Goal: Book appointment/travel/reservation

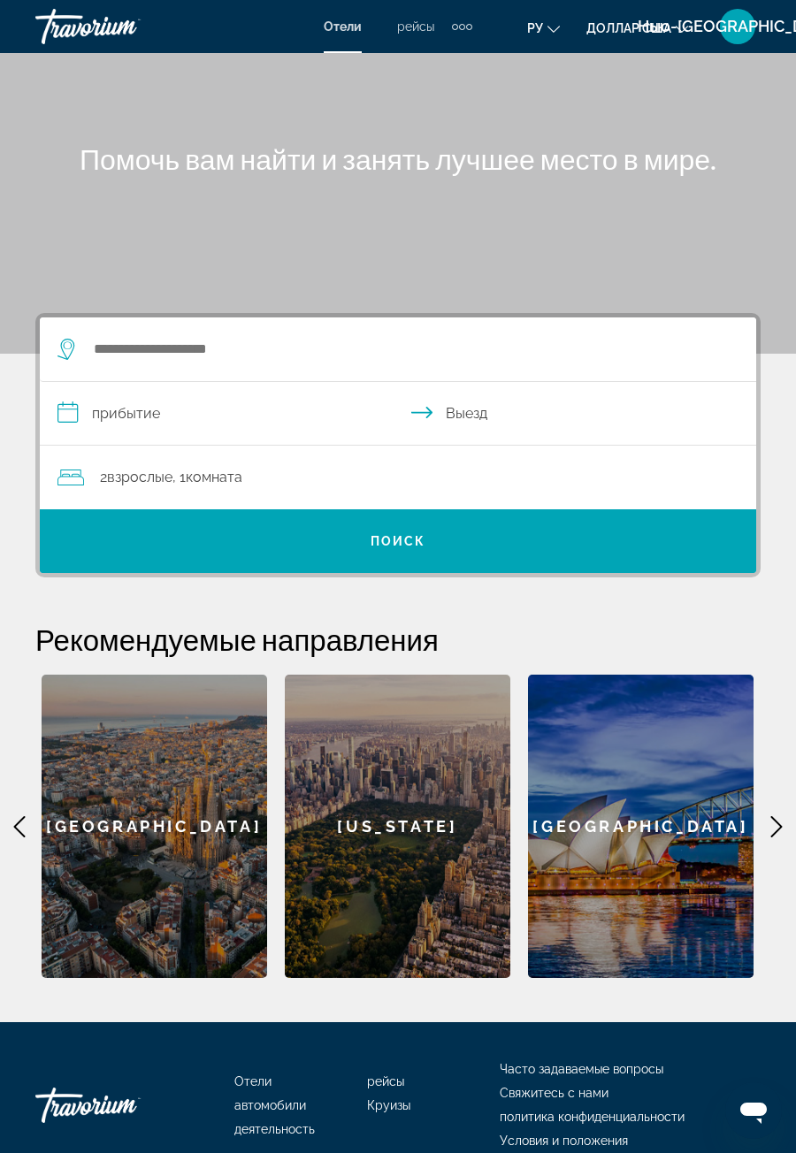
scroll to position [71, 0]
click at [195, 832] on div "[GEOGRAPHIC_DATA]" at bounding box center [154, 825] width 225 height 303
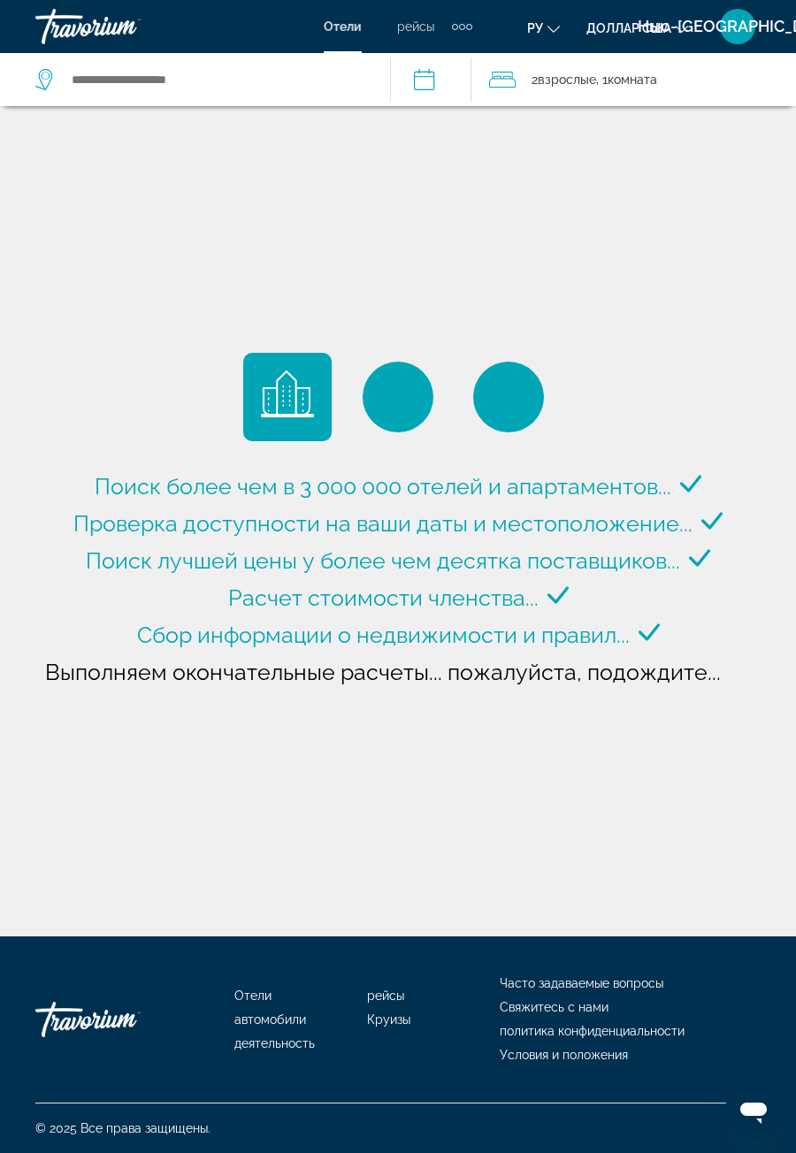
type input "**********"
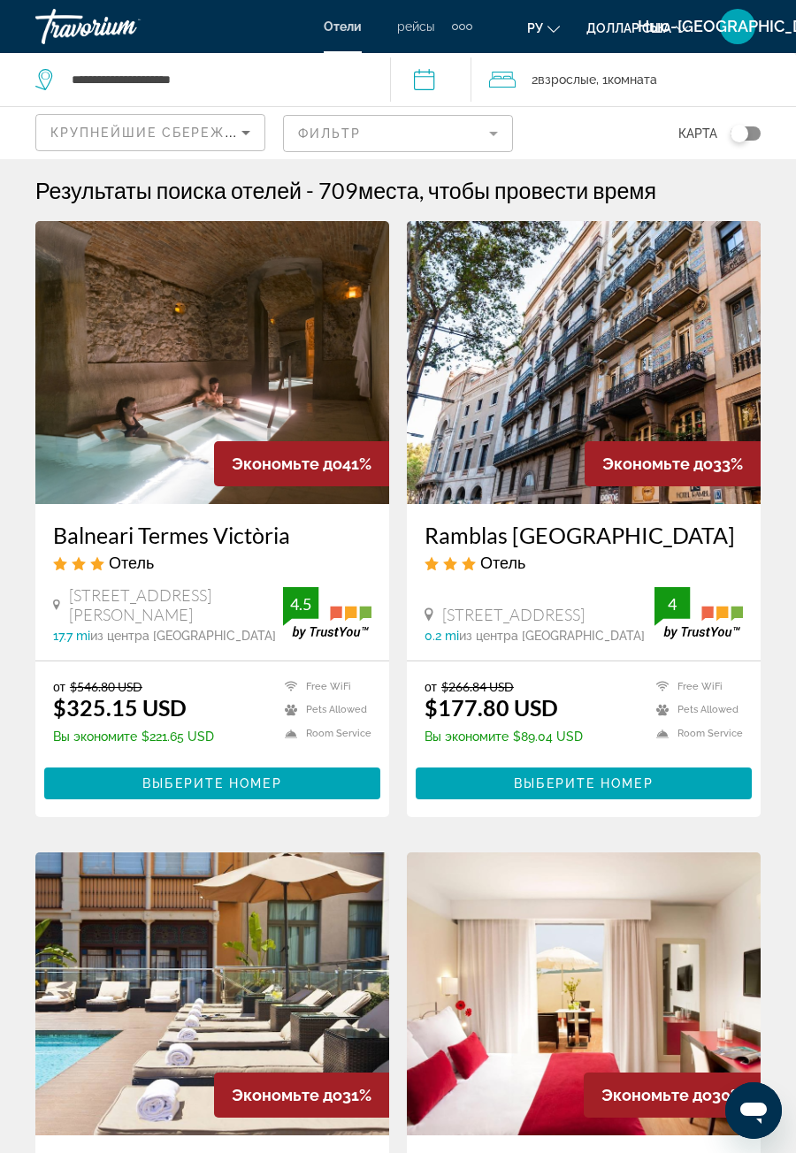
click at [216, 452] on div "Экономьте до 41%" at bounding box center [301, 463] width 175 height 45
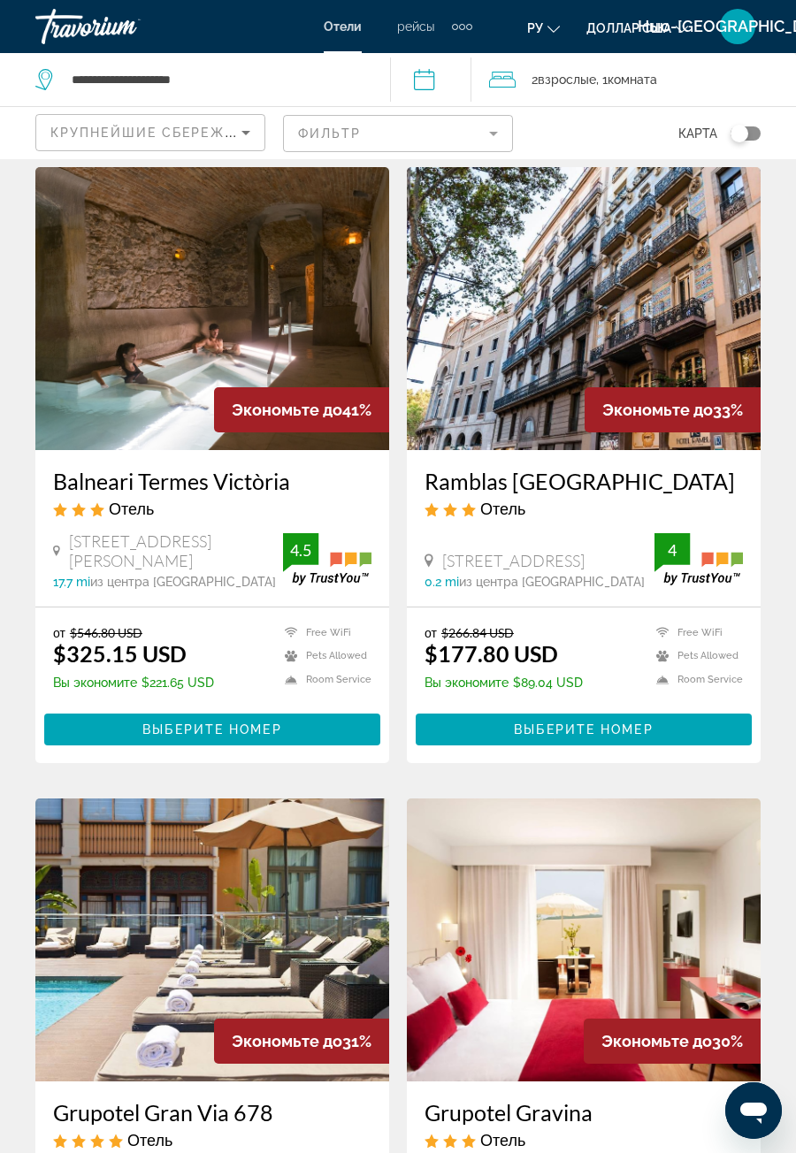
scroll to position [60, 0]
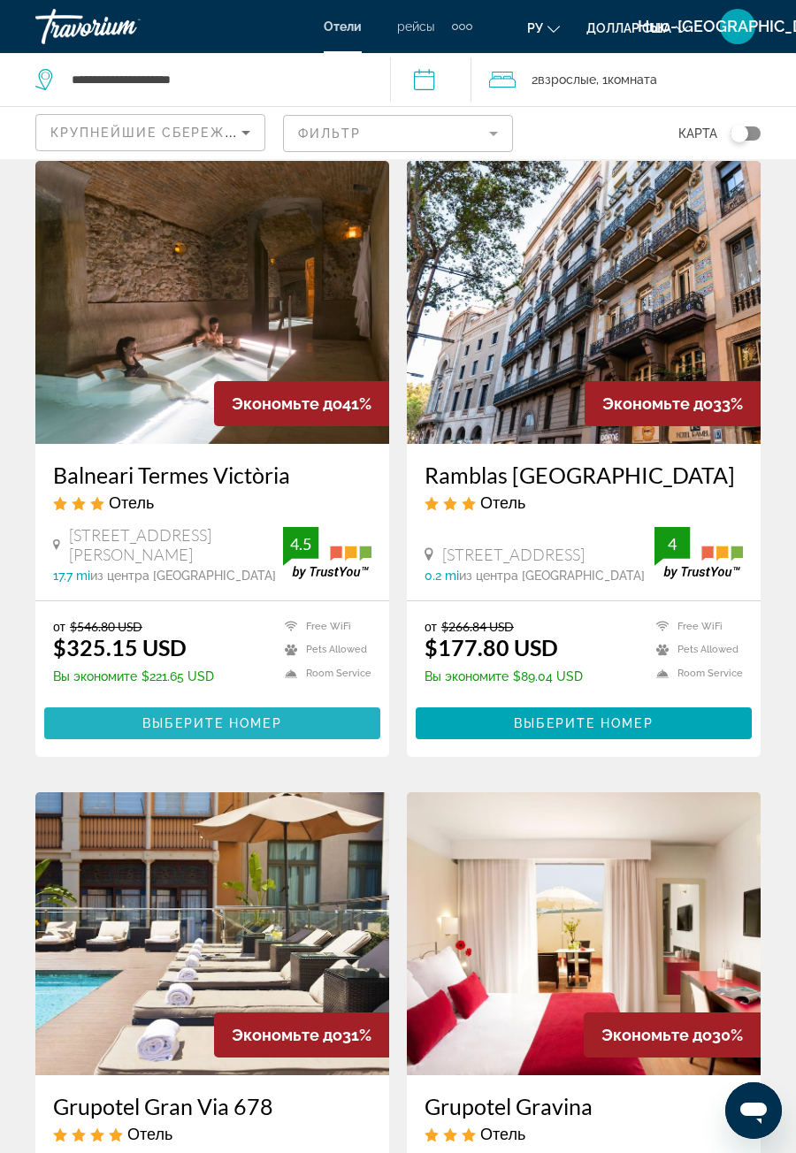
click at [220, 737] on span "Основное содержание" at bounding box center [212, 723] width 336 height 42
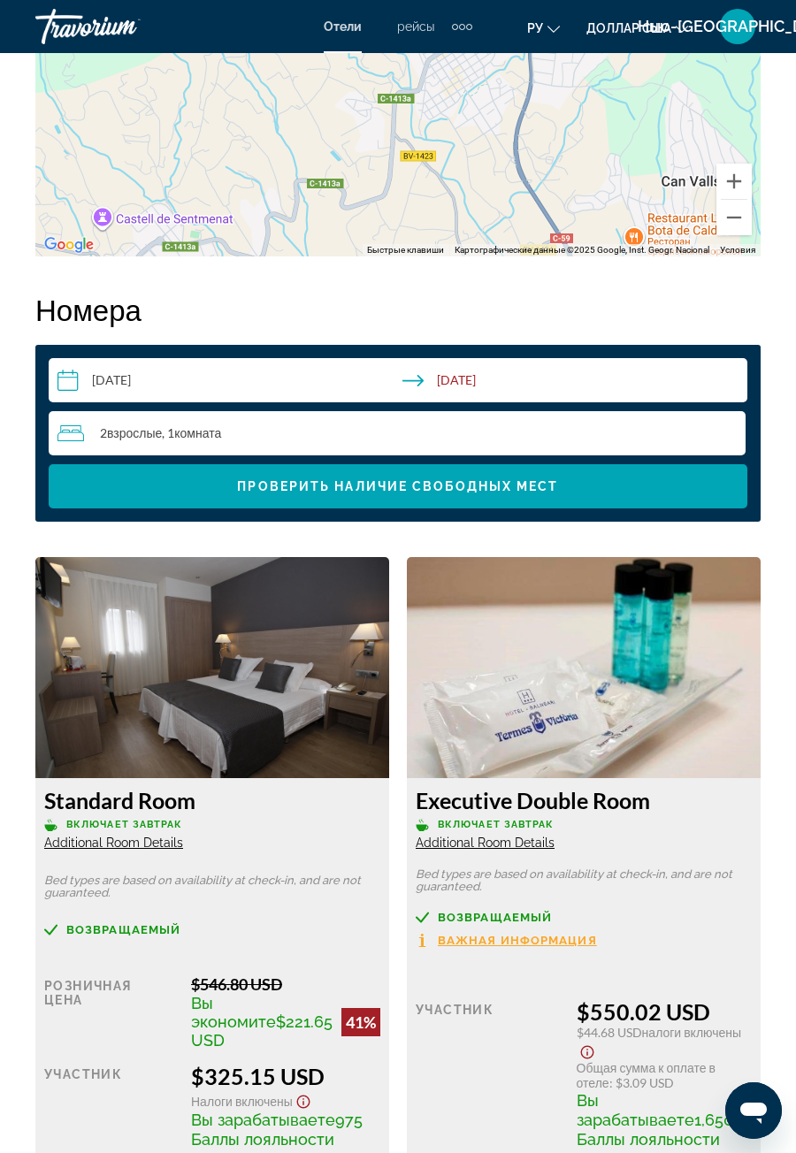
scroll to position [2581, 0]
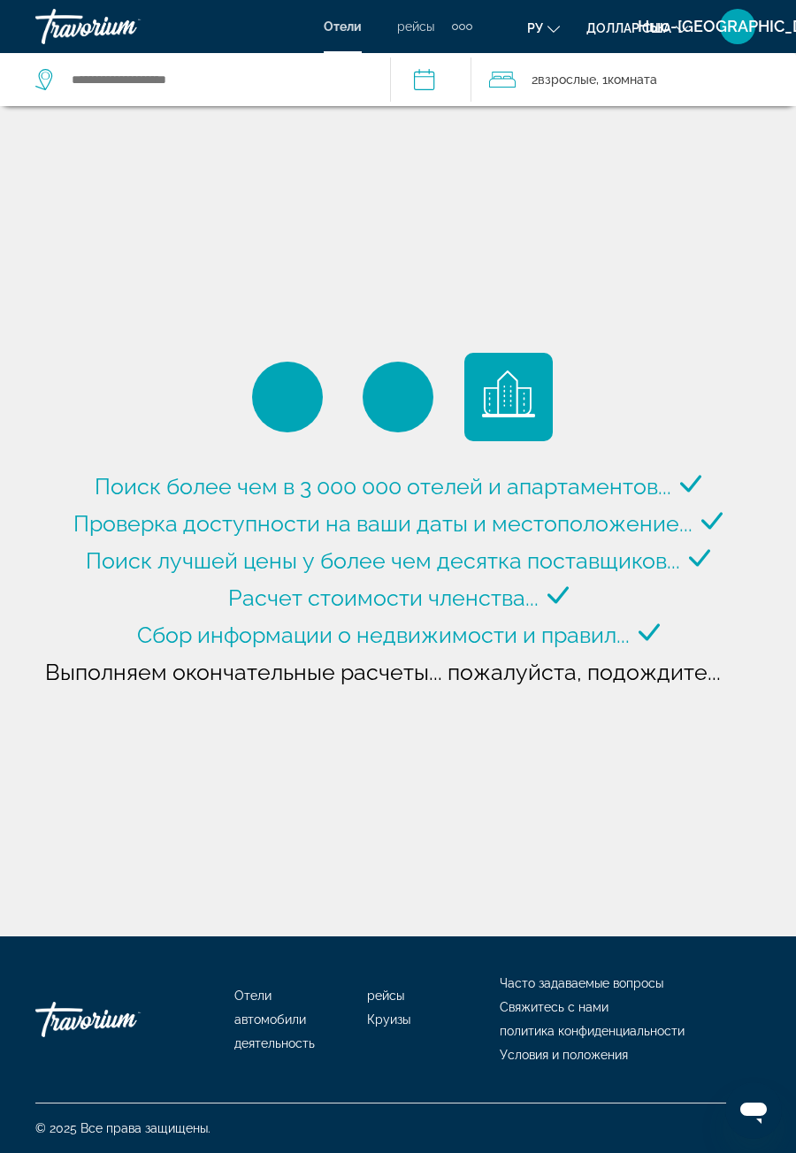
type input "**********"
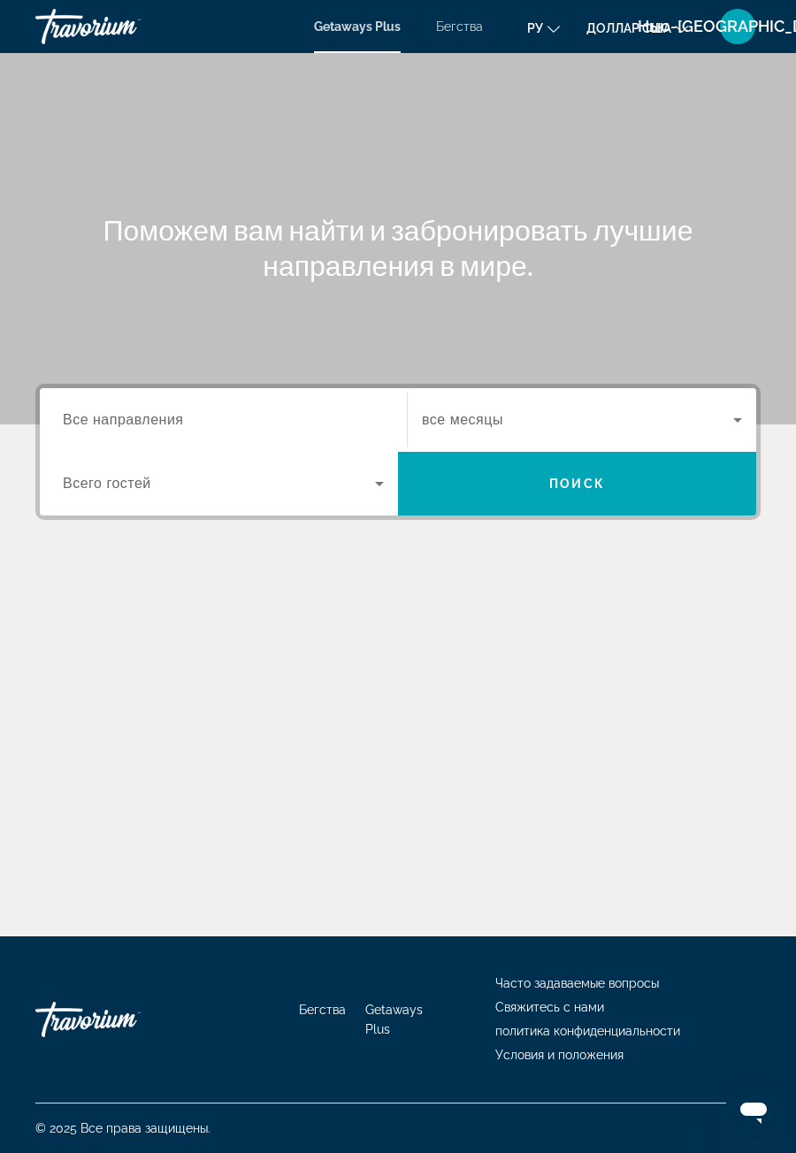
click at [176, 425] on span "Все направления" at bounding box center [123, 419] width 121 height 15
click at [176, 425] on input "Destination Все направления" at bounding box center [223, 420] width 321 height 21
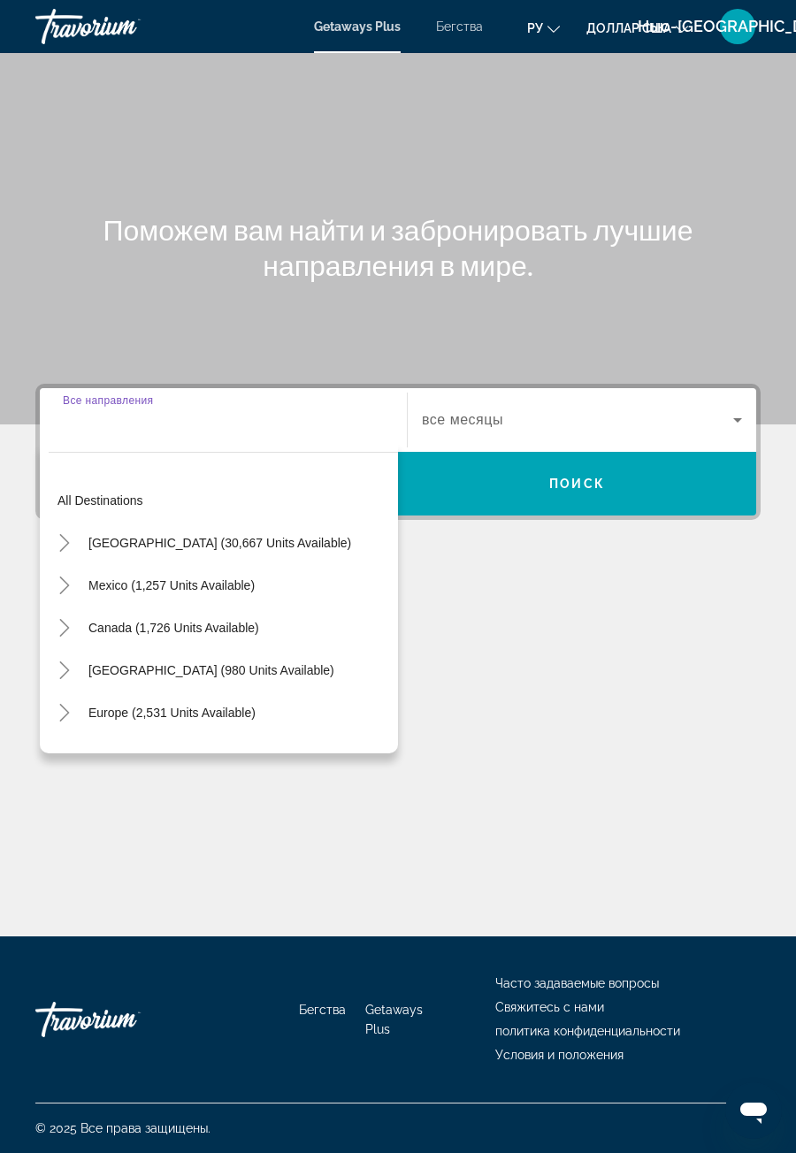
scroll to position [57, 0]
click at [97, 705] on span "Europe (2,531 units available)" at bounding box center [171, 712] width 167 height 14
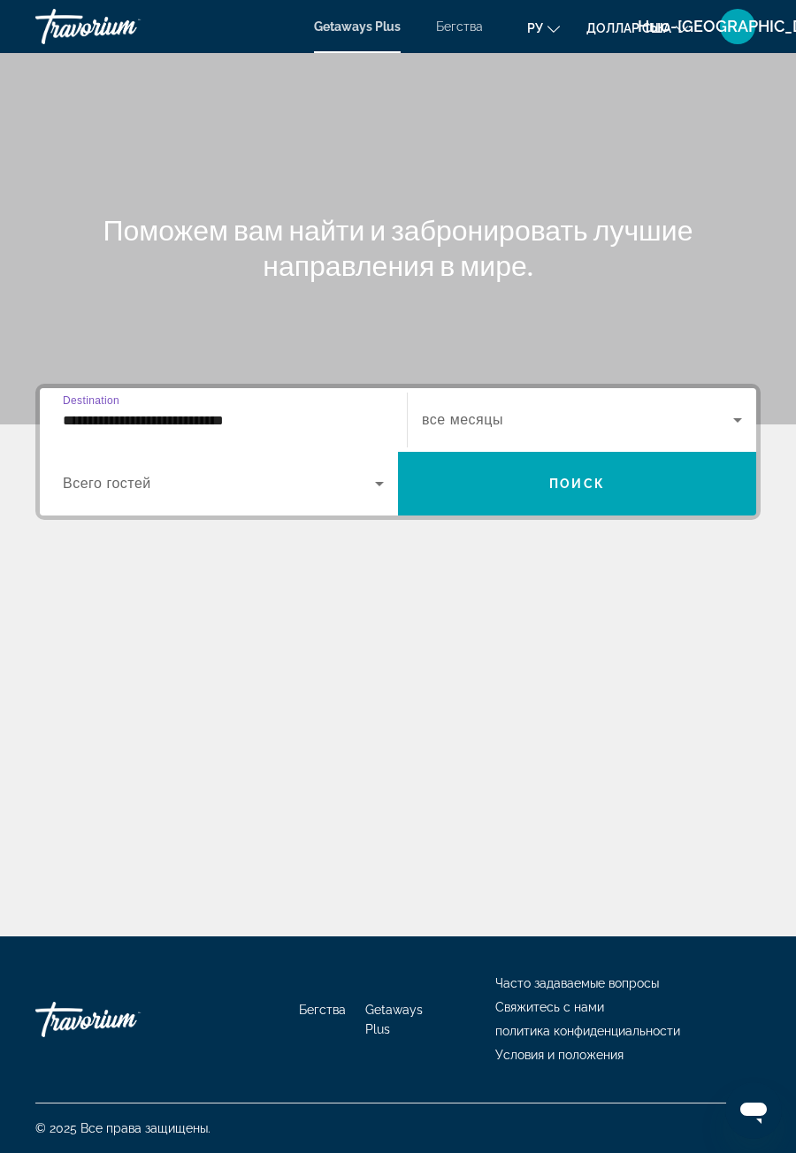
click at [93, 410] on input "**********" at bounding box center [223, 420] width 321 height 21
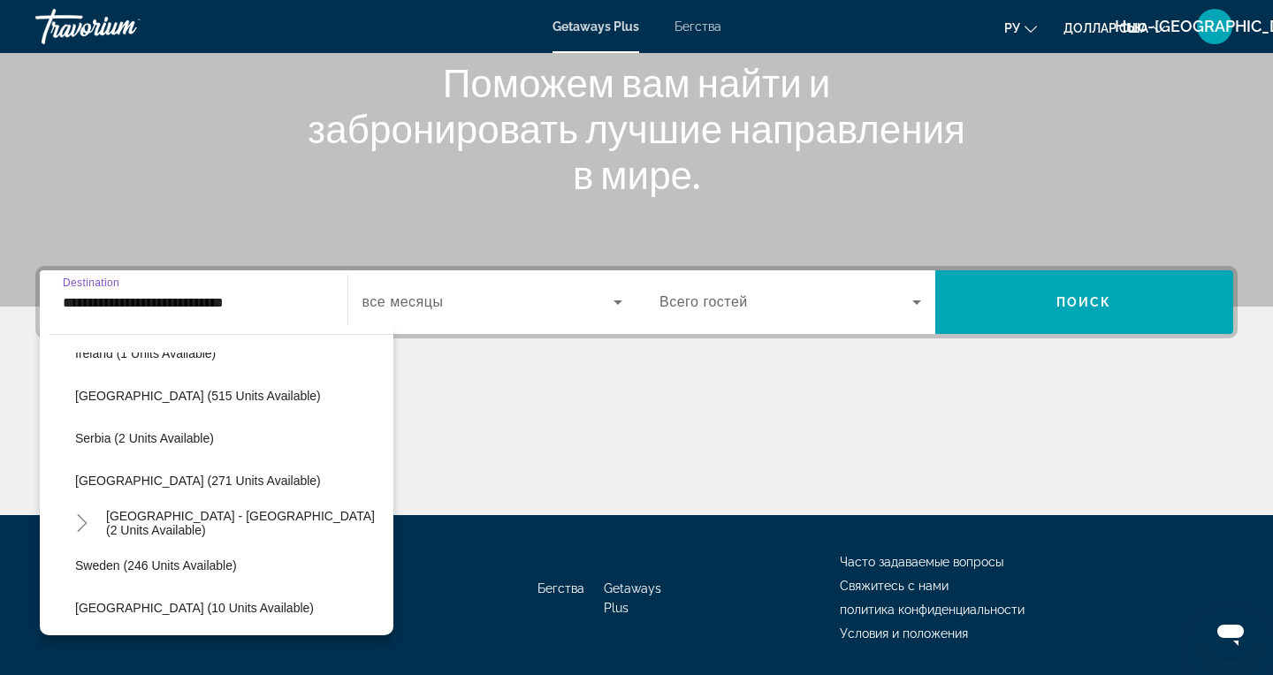
scroll to position [670, 0]
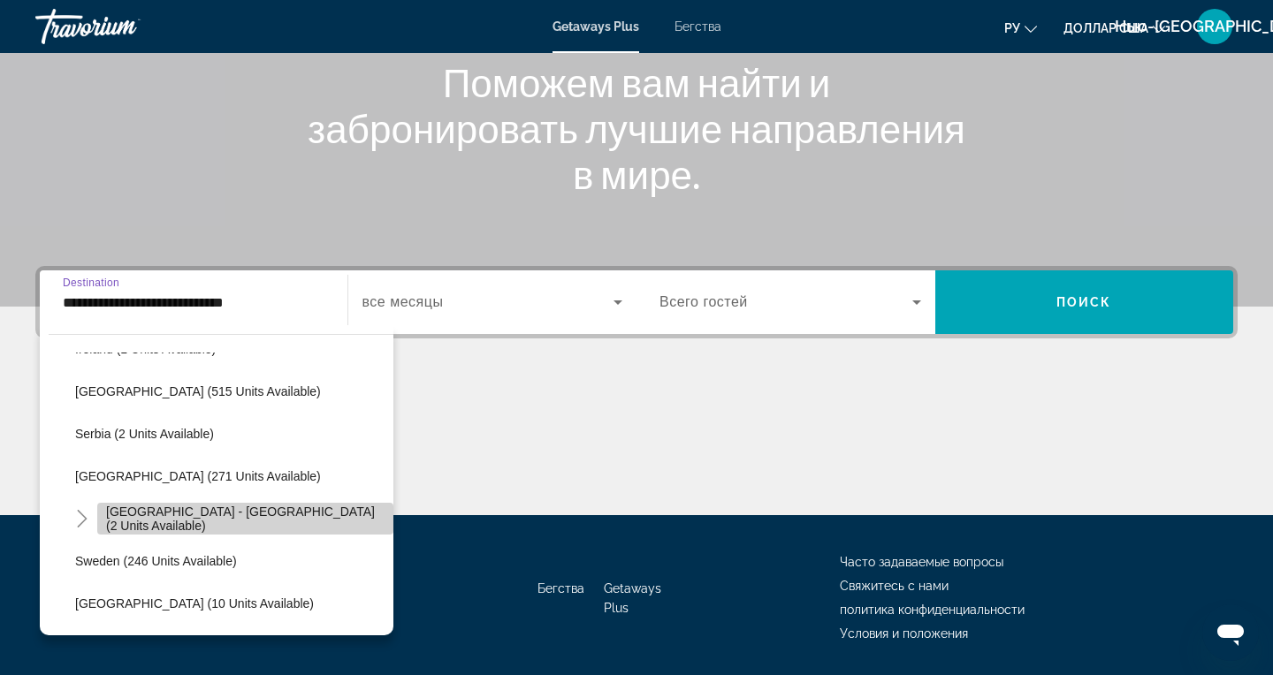
click at [248, 526] on span "Виджет поиска" at bounding box center [245, 519] width 296 height 42
type input "**********"
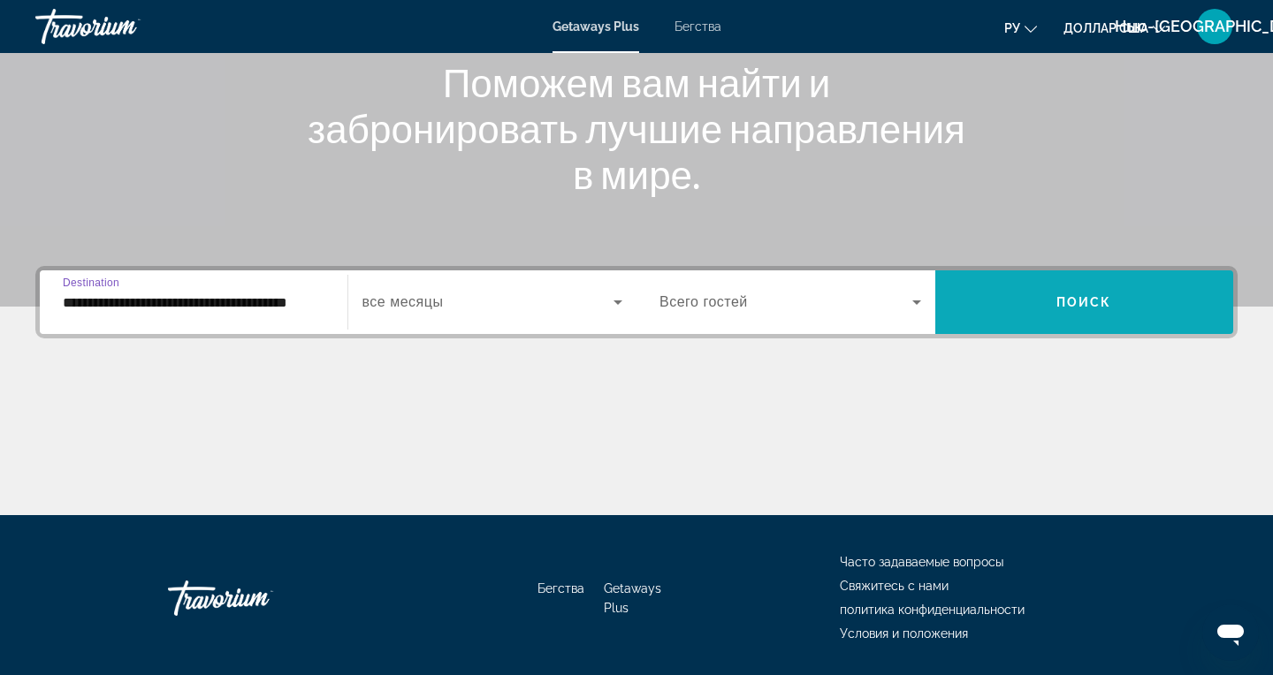
click at [795, 307] on span "Поиск" at bounding box center [1084, 302] width 56 height 14
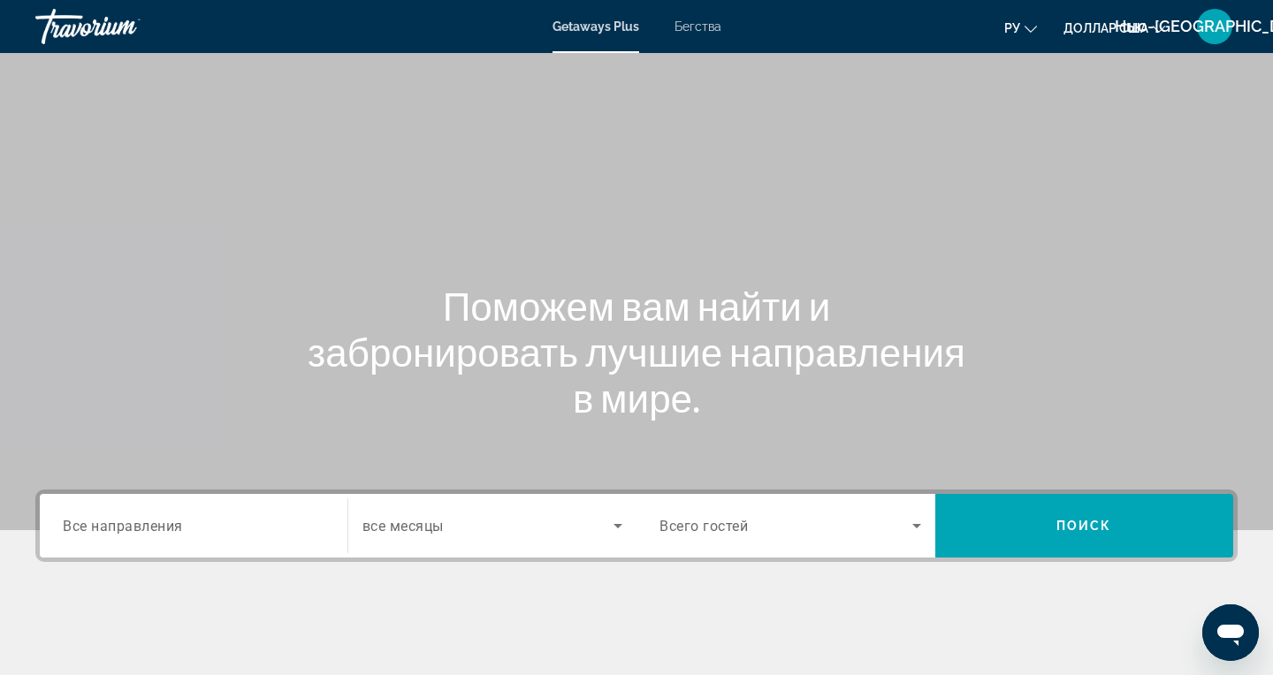
click at [706, 43] on div "Getaways Plus Бегства ру English Español Français Italiano Português русский до…" at bounding box center [636, 27] width 1273 height 46
click at [709, 33] on font "Бегства" at bounding box center [697, 26] width 47 height 14
click at [134, 529] on span "Все направления" at bounding box center [123, 525] width 120 height 17
click at [134, 529] on input "Destination Все направления" at bounding box center [194, 526] width 262 height 21
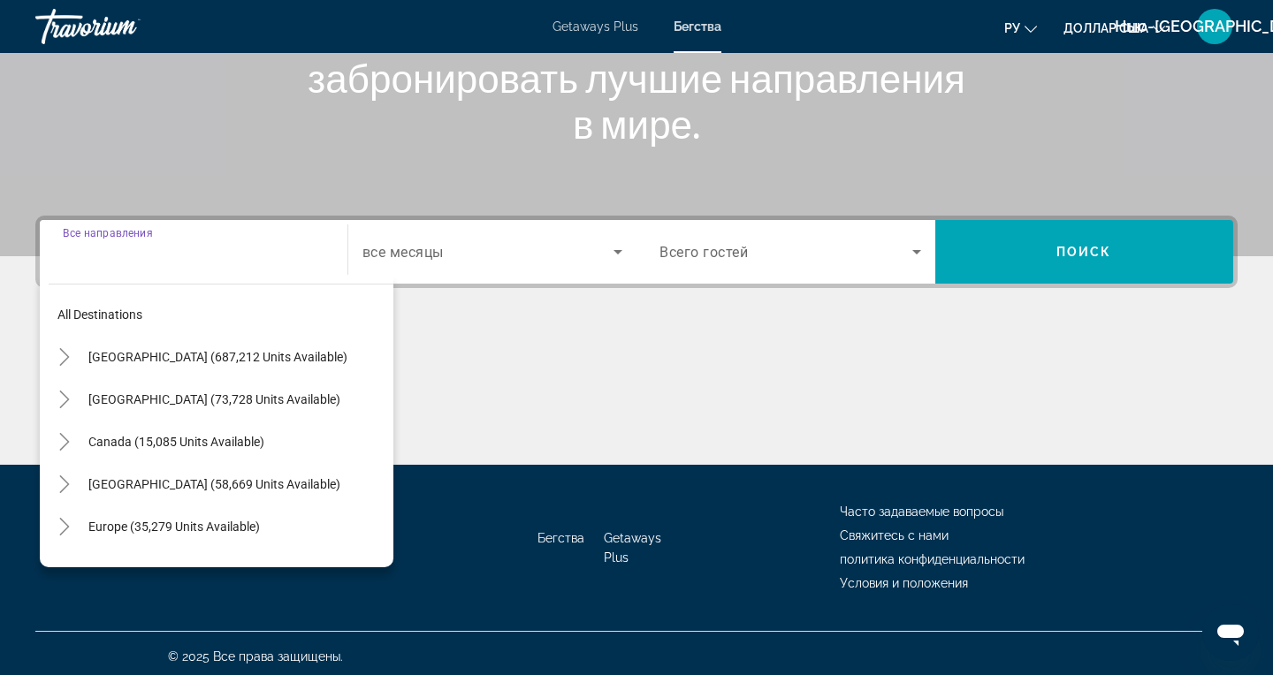
scroll to position [280, 0]
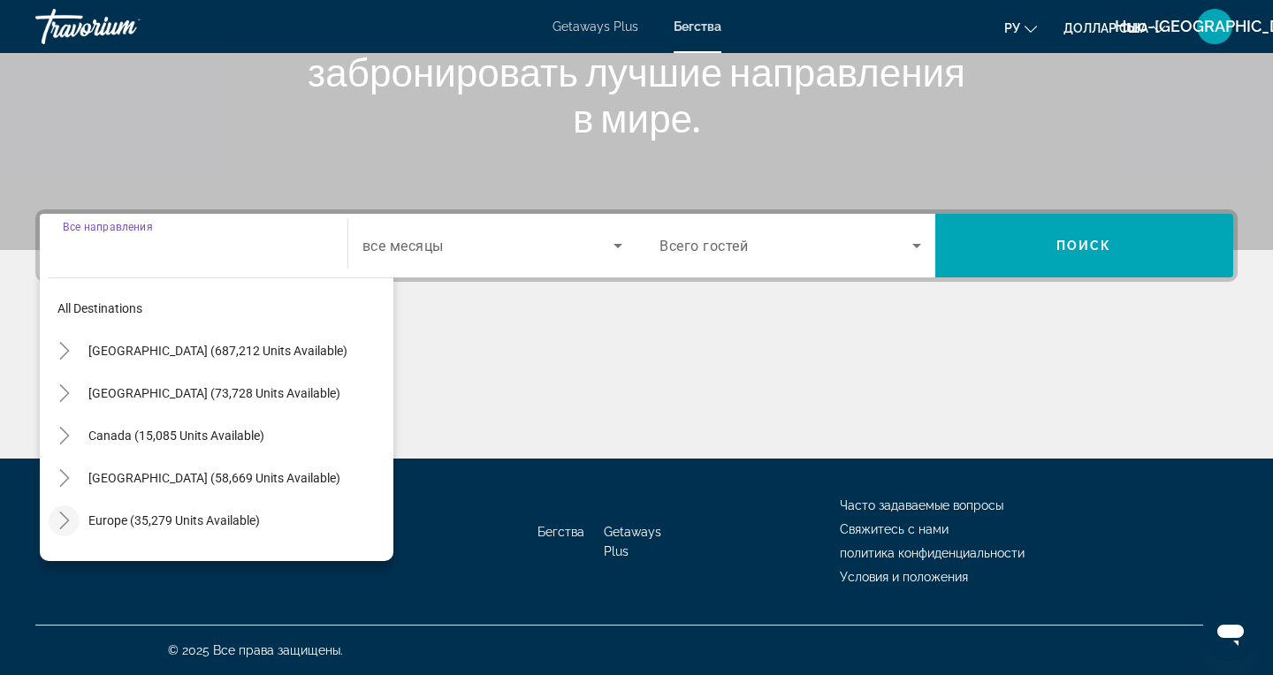
click at [60, 536] on mat-icon "Toggle Europe (35,279 units available)" at bounding box center [64, 521] width 31 height 31
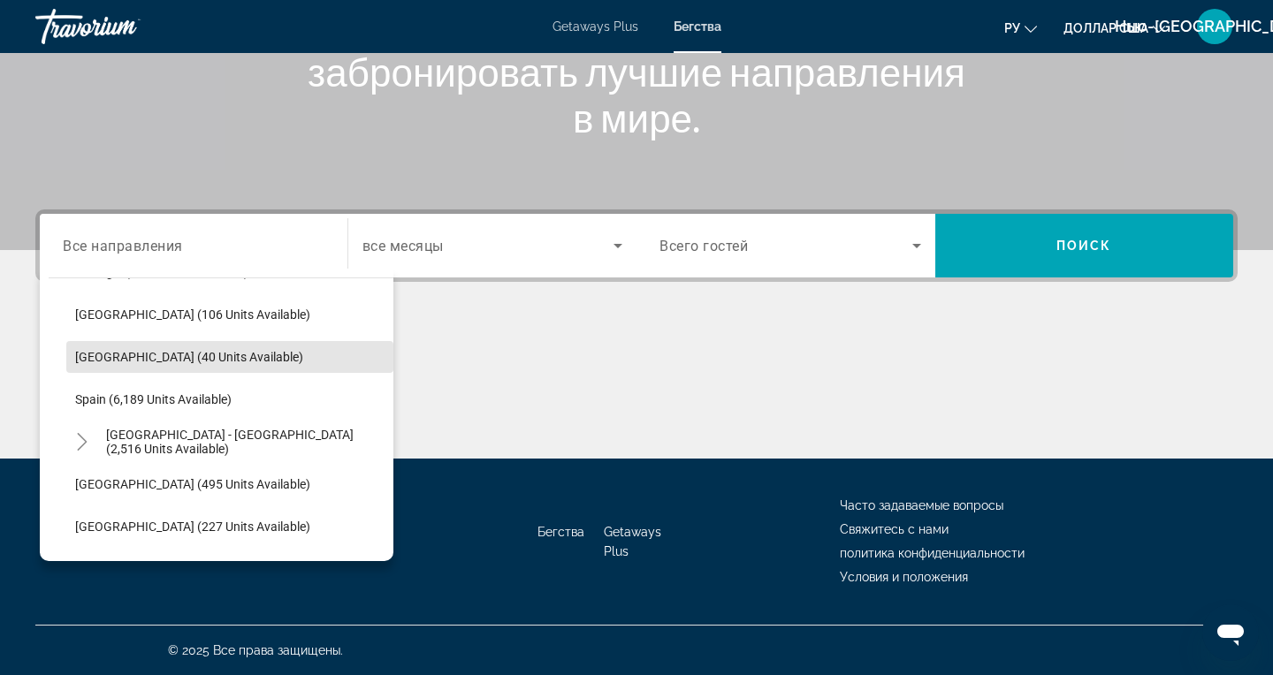
scroll to position [888, 0]
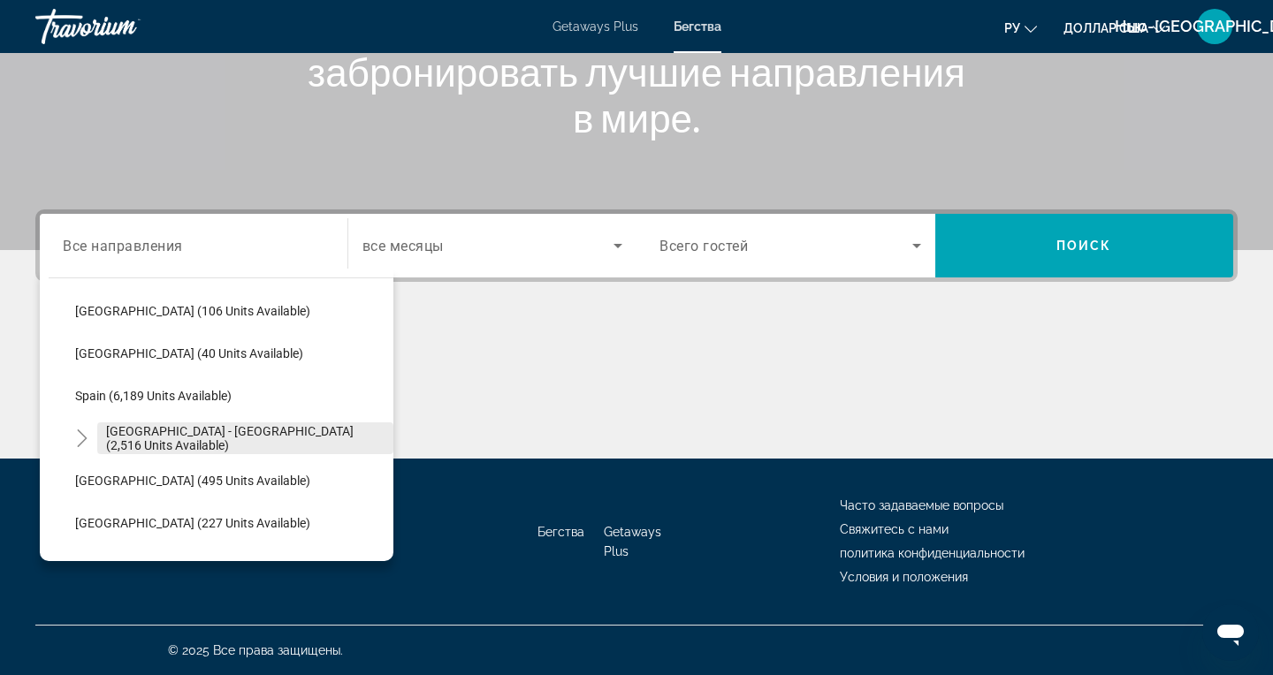
click at [231, 444] on span "Spain - Canary Islands (2,516 units available)" at bounding box center [245, 438] width 278 height 28
type input "**********"
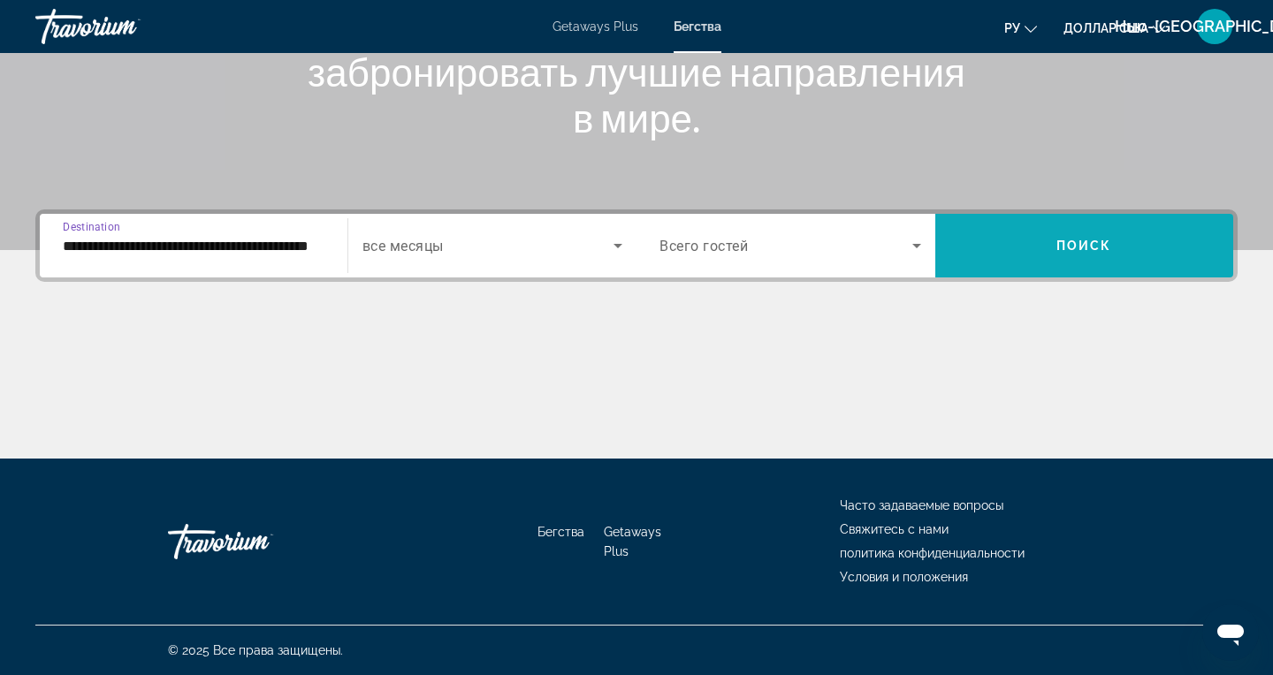
click at [795, 248] on span "Поиск" at bounding box center [1084, 246] width 56 height 14
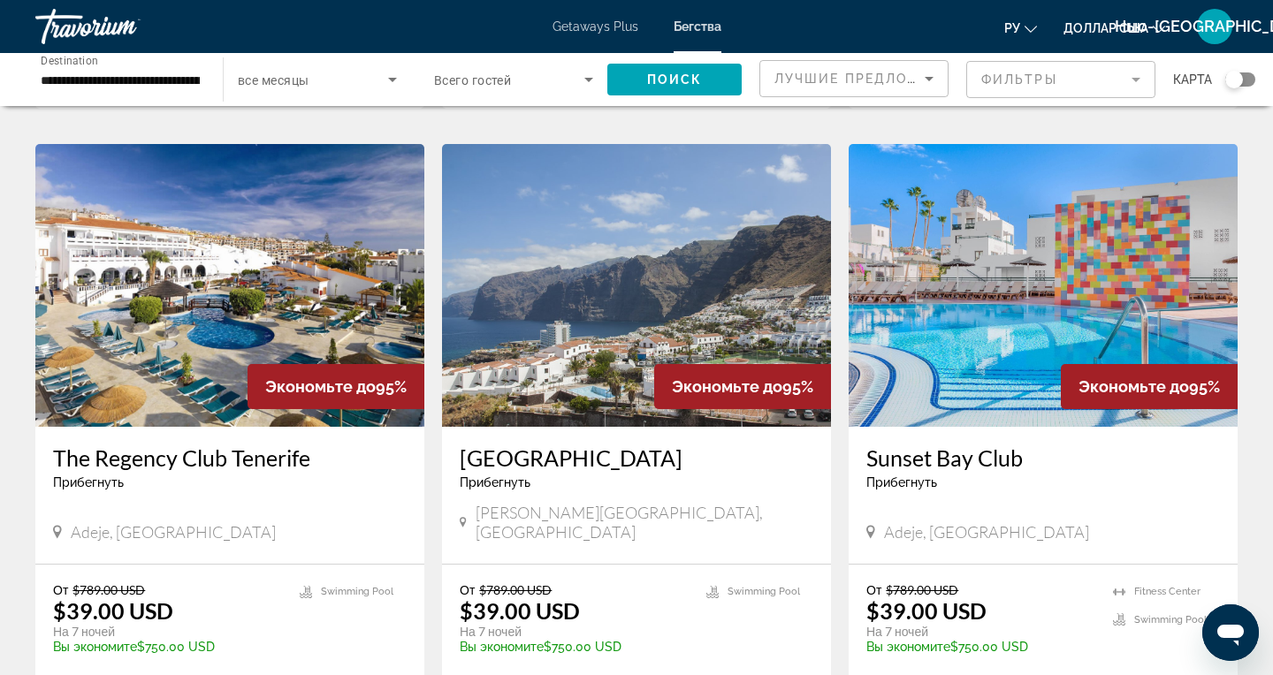
scroll to position [682, 0]
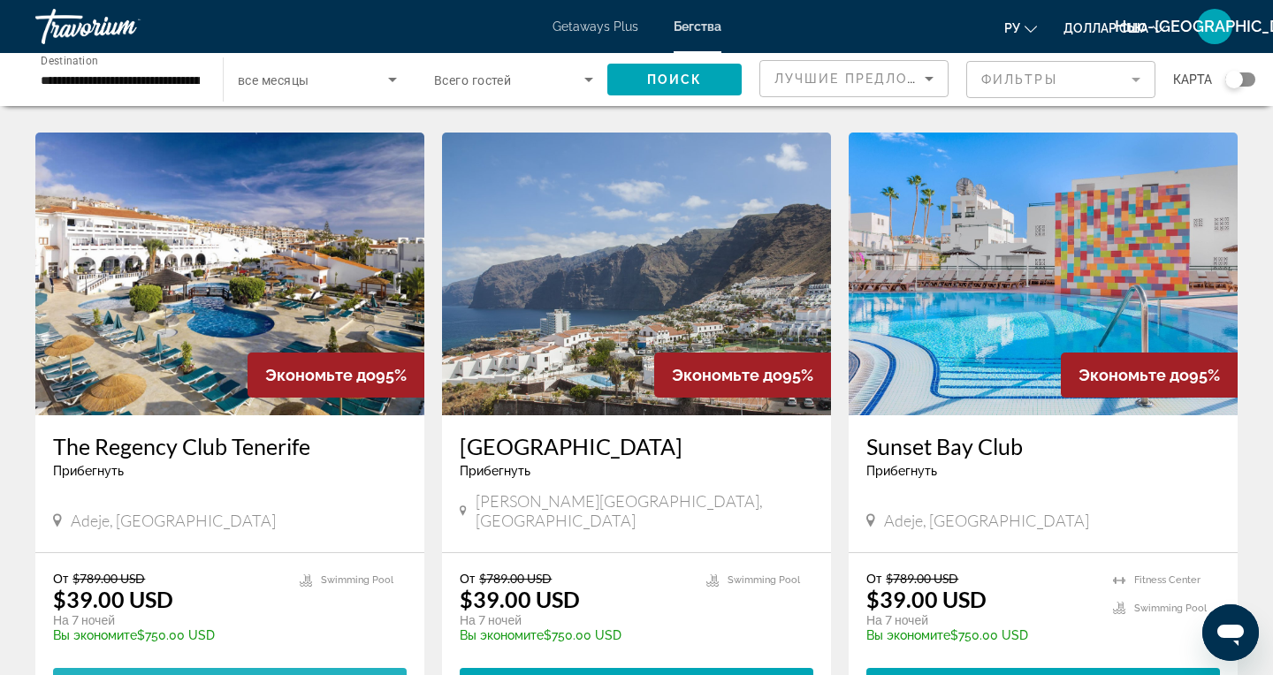
click at [232, 677] on span "View Resort" at bounding box center [185, 684] width 104 height 14
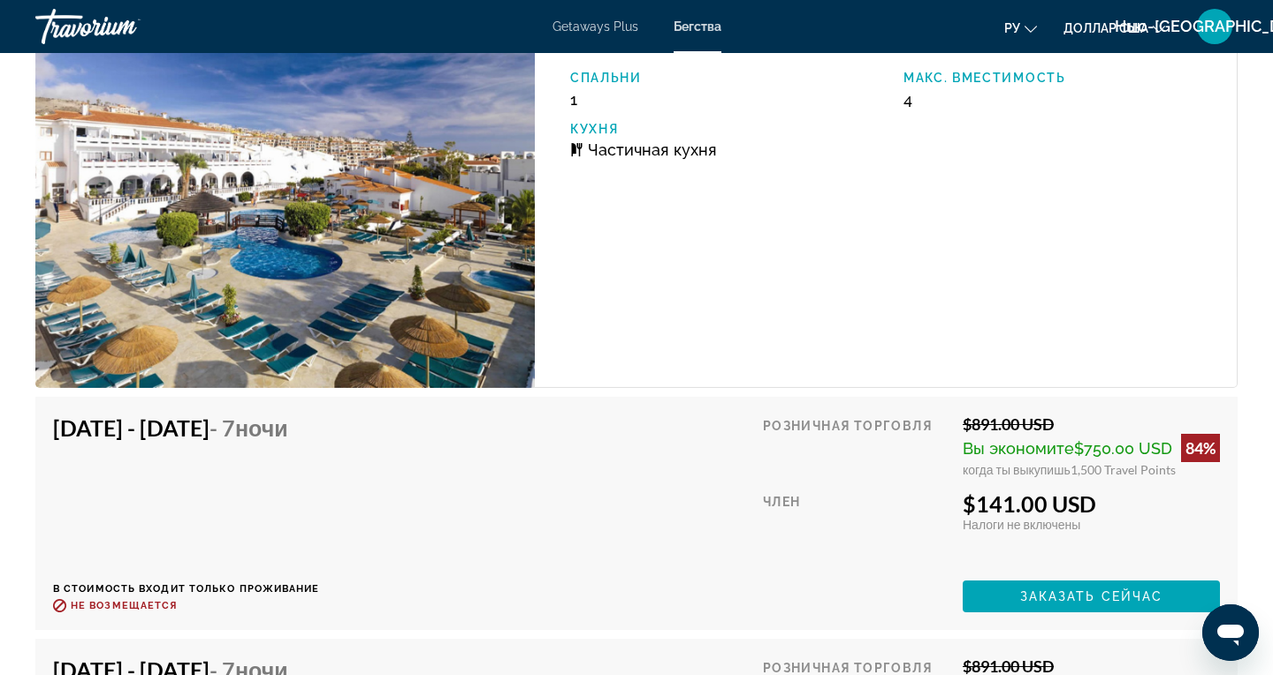
scroll to position [3093, 0]
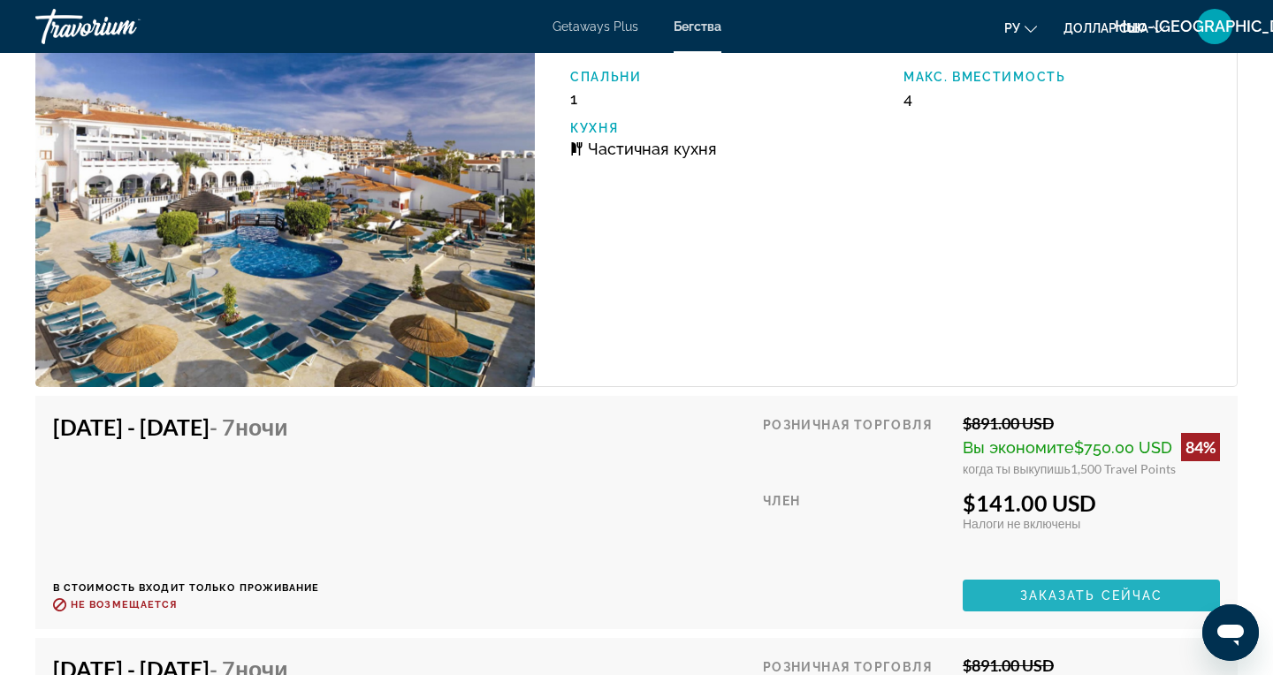
click at [795, 590] on span "Заказать сейчас" at bounding box center [1091, 596] width 143 height 14
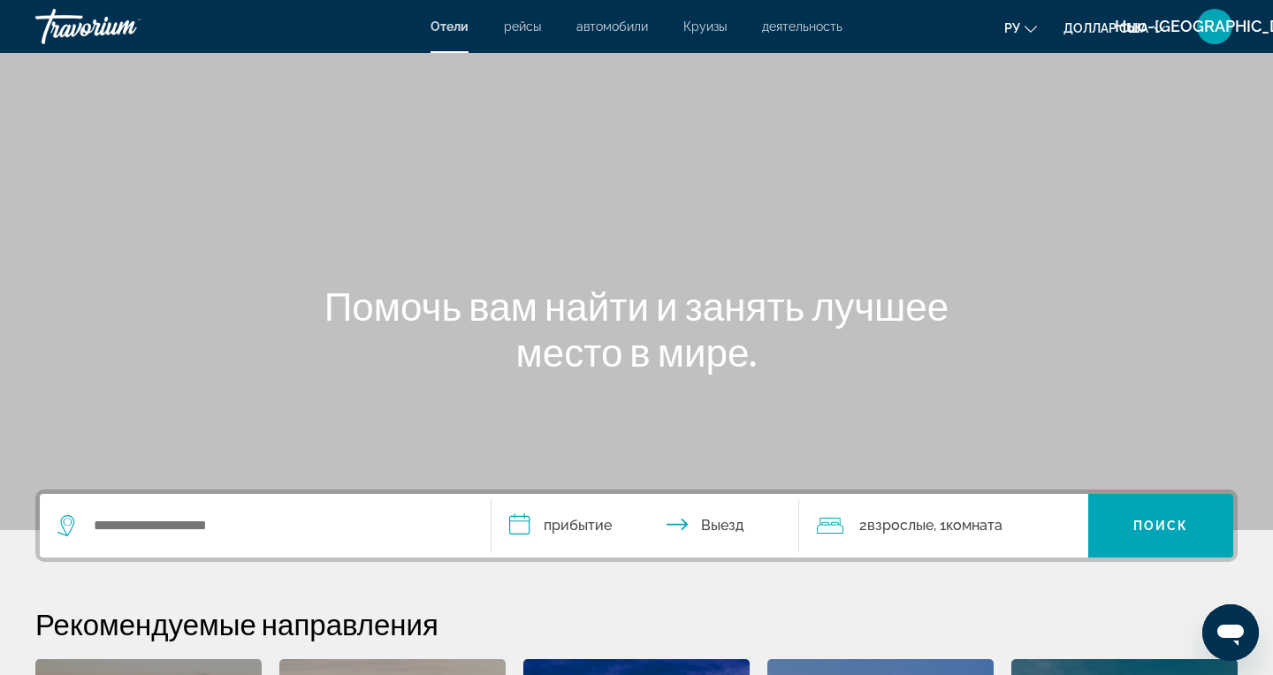
click at [713, 32] on font "Круизы" at bounding box center [704, 26] width 43 height 14
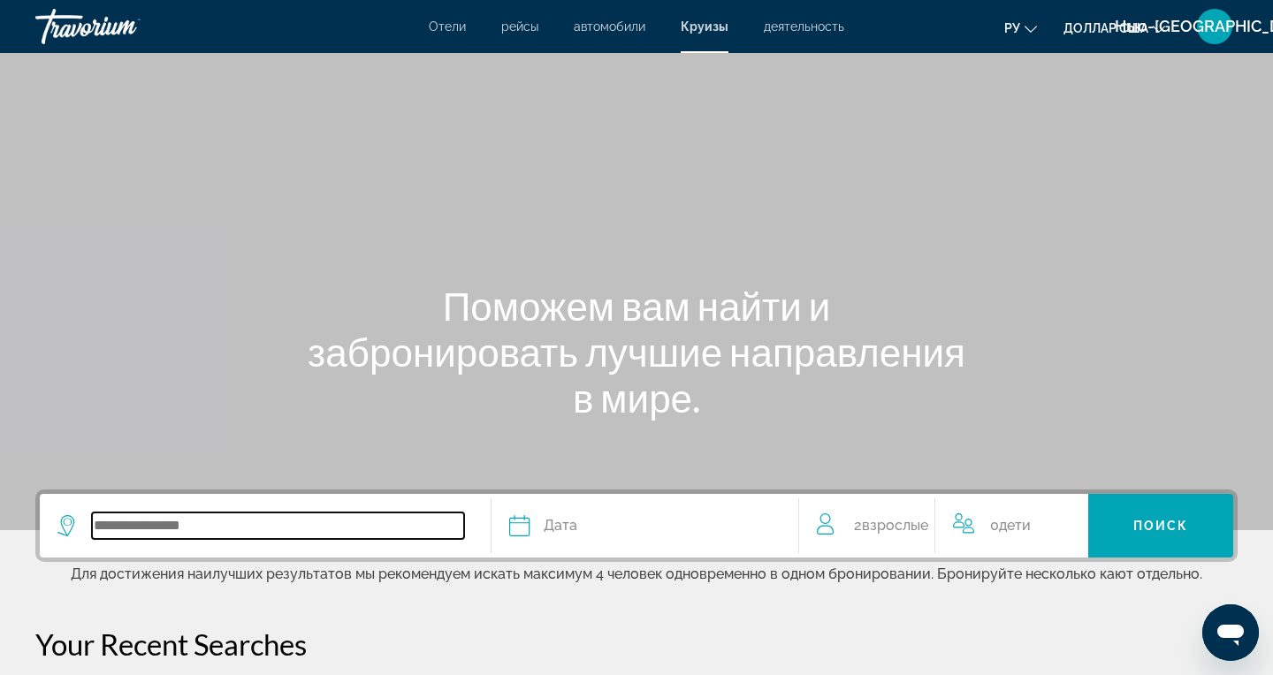
click at [358, 537] on input "Search widget" at bounding box center [278, 526] width 372 height 27
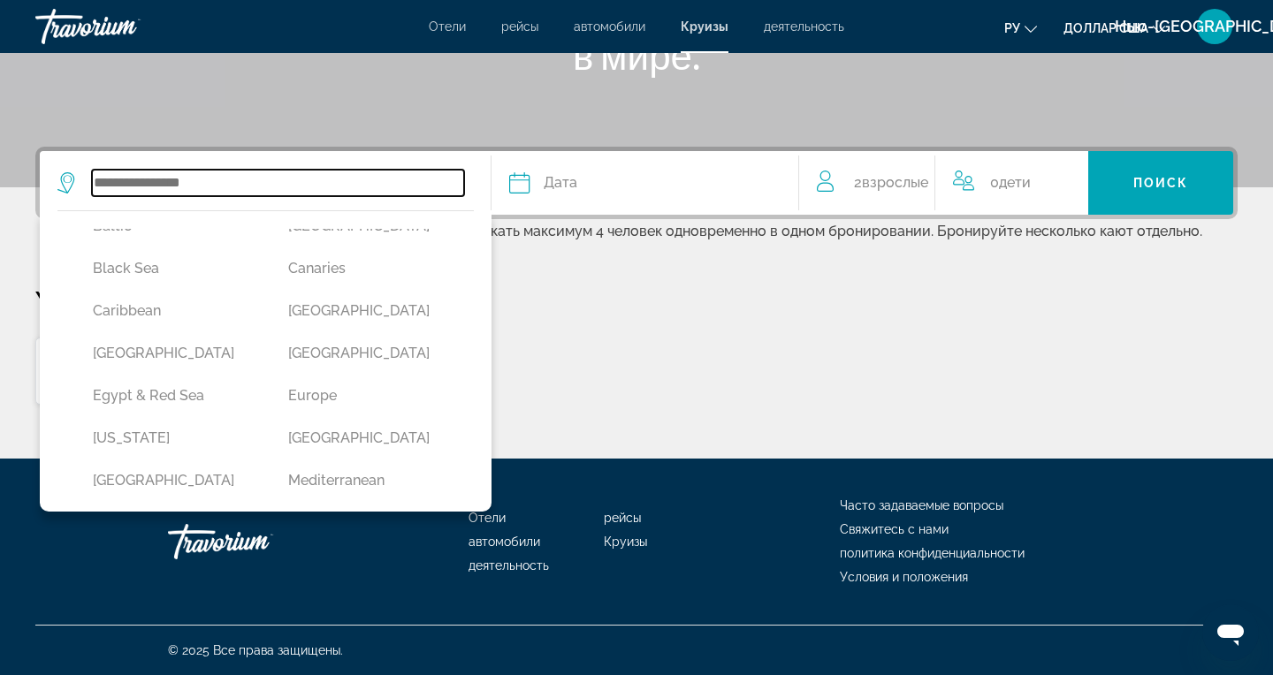
scroll to position [167, 0]
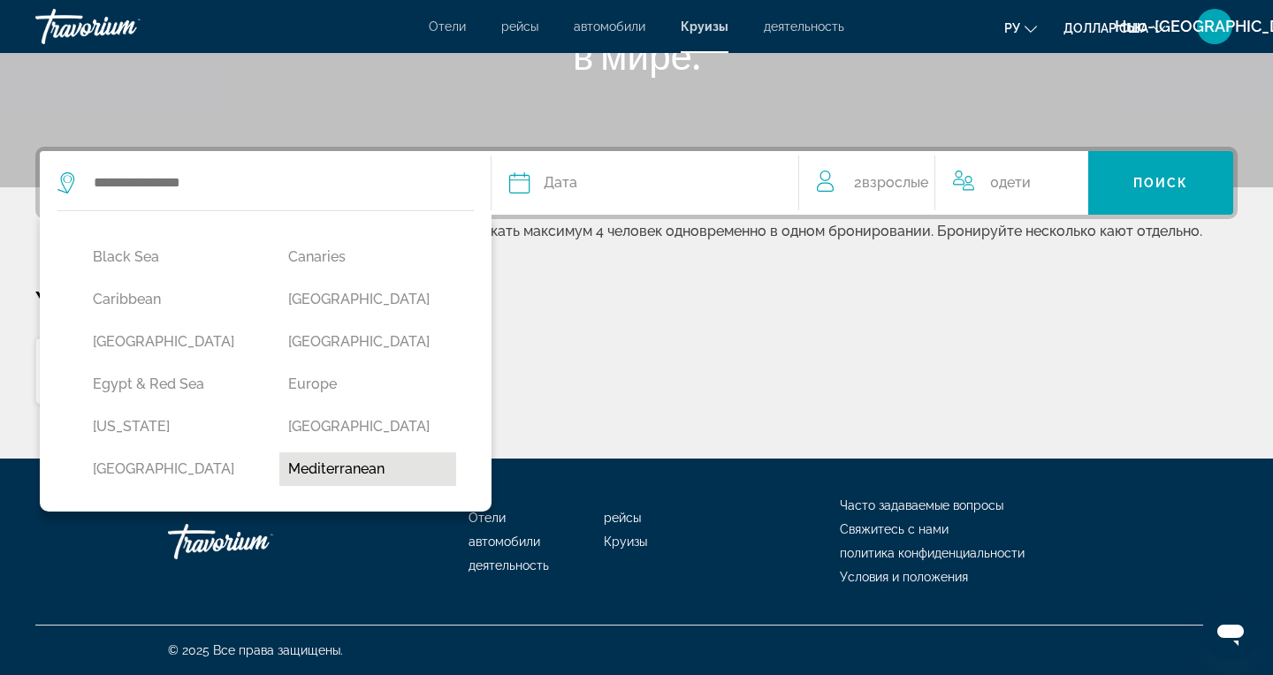
click at [347, 481] on button "Mediterranean" at bounding box center [368, 470] width 178 height 34
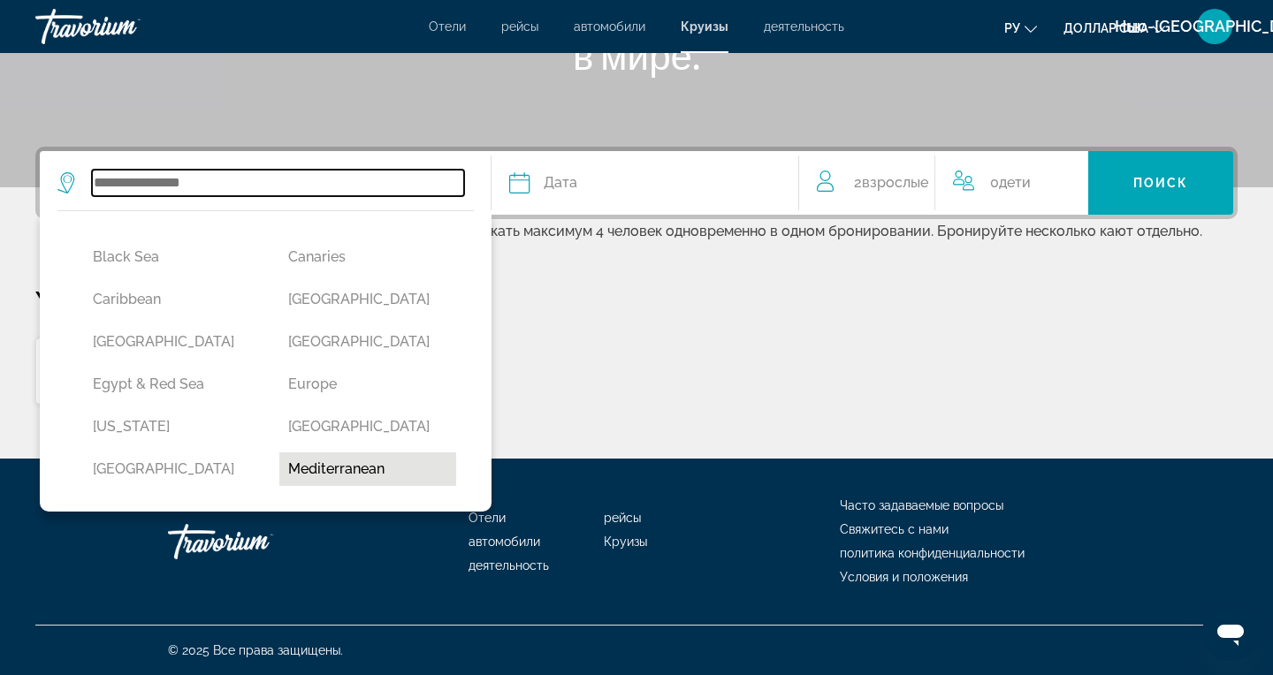
type input "**********"
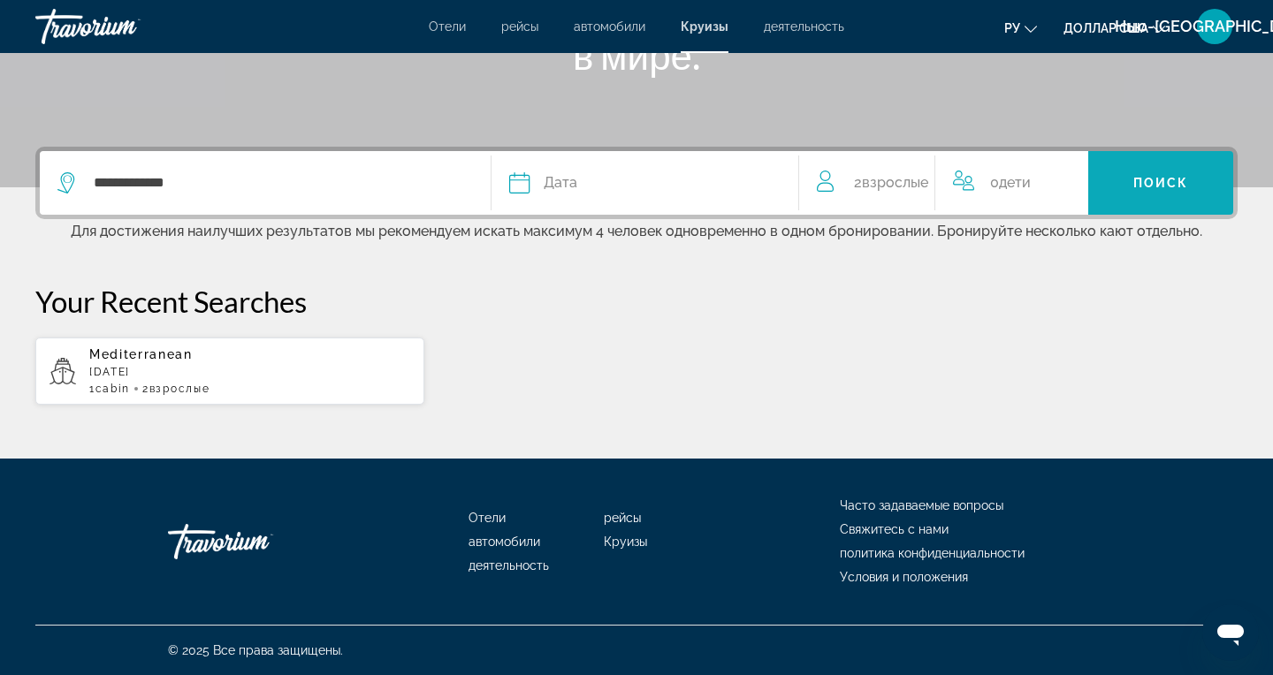
click at [1158, 179] on span "Поиск" at bounding box center [1161, 183] width 56 height 14
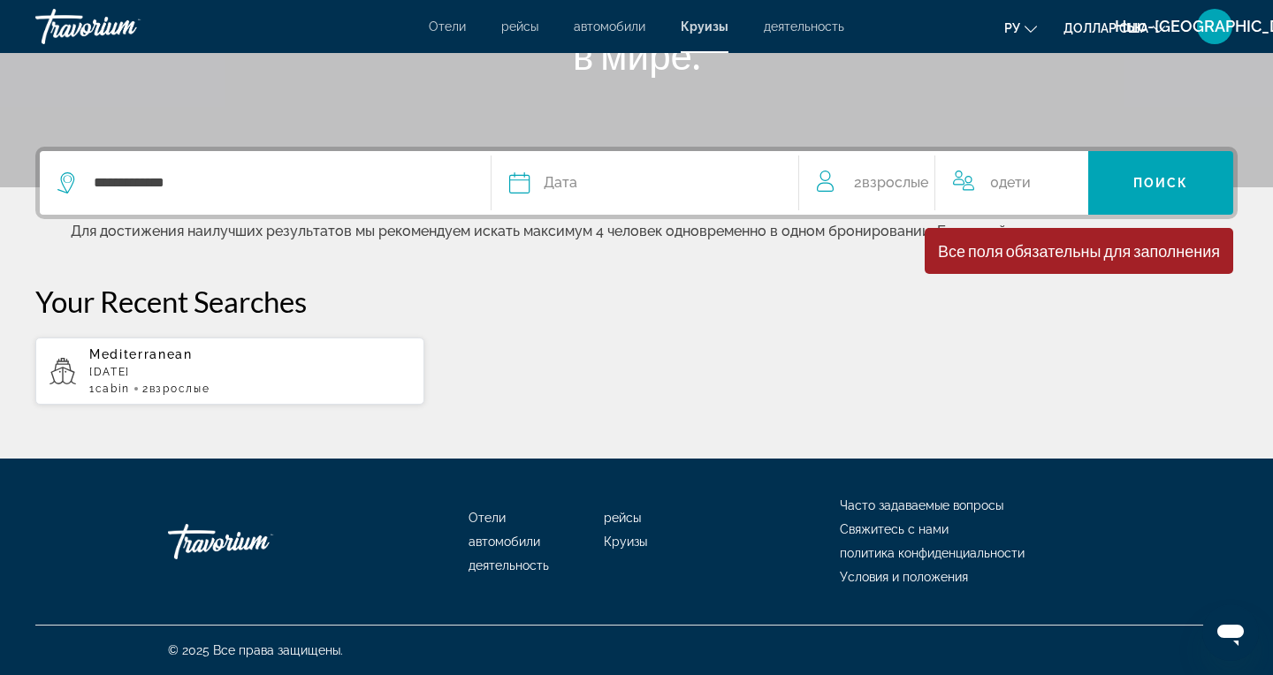
click at [631, 194] on div "Дата" at bounding box center [644, 183] width 271 height 25
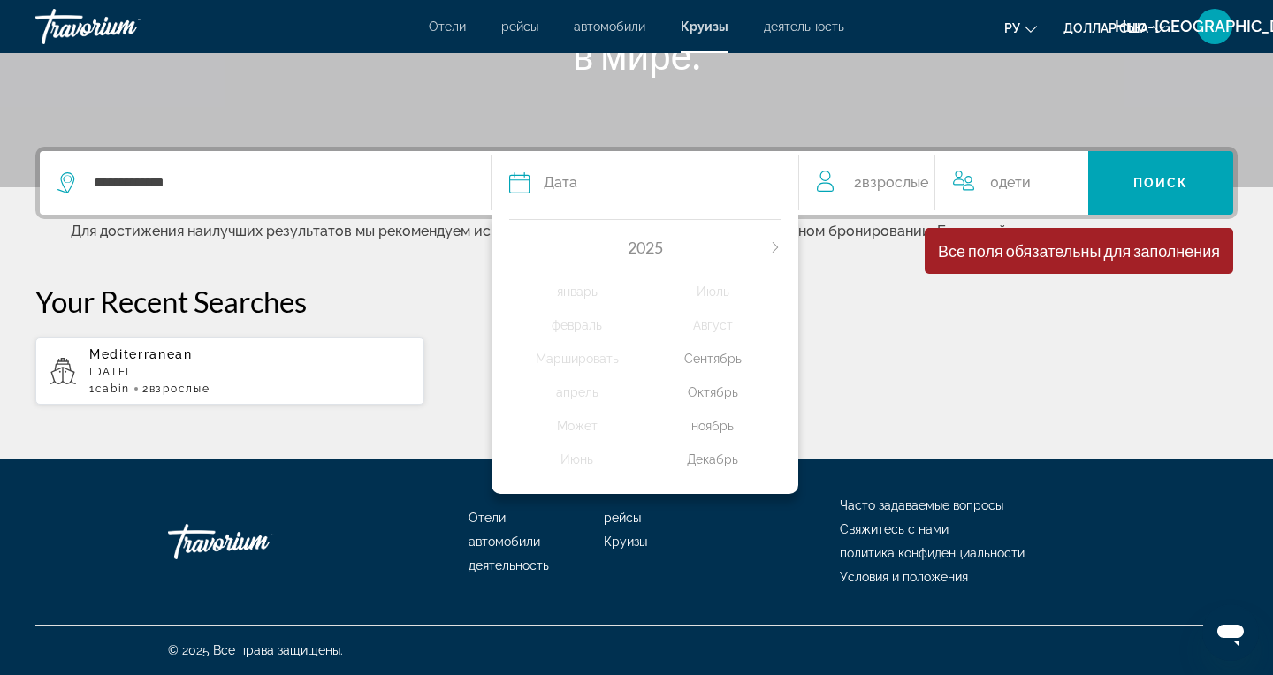
click at [719, 464] on div "Декабрь" at bounding box center [712, 460] width 135 height 32
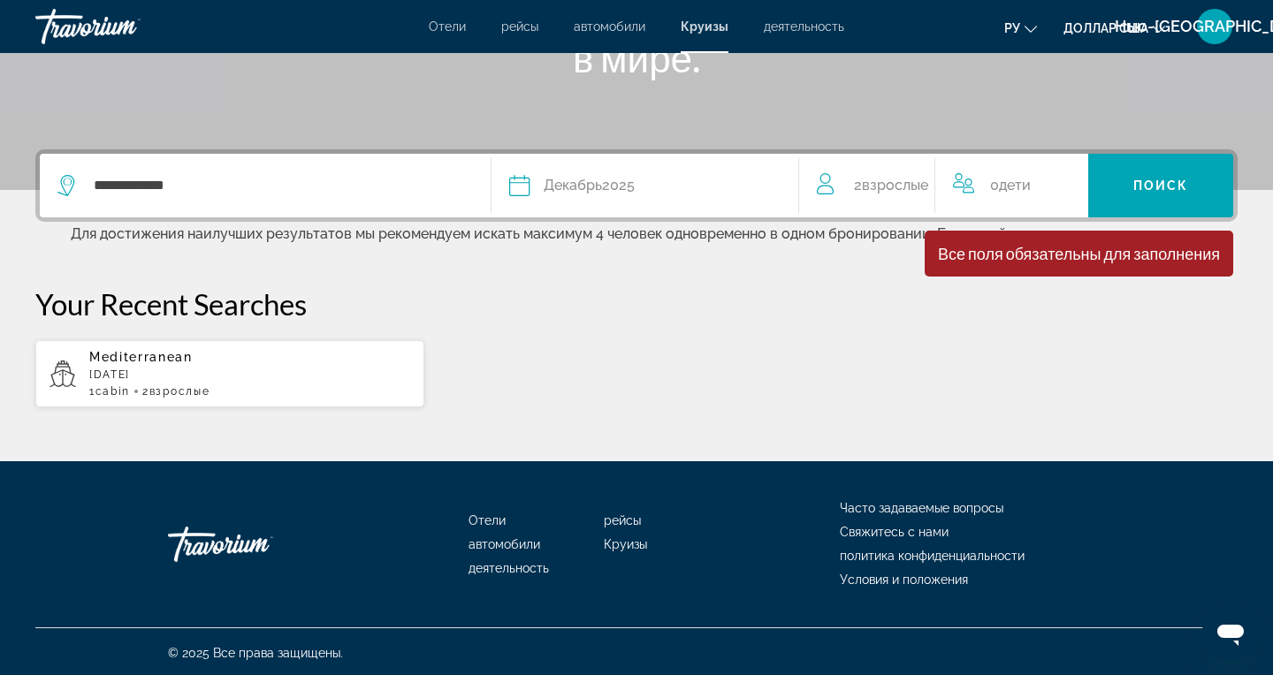
scroll to position [339, 0]
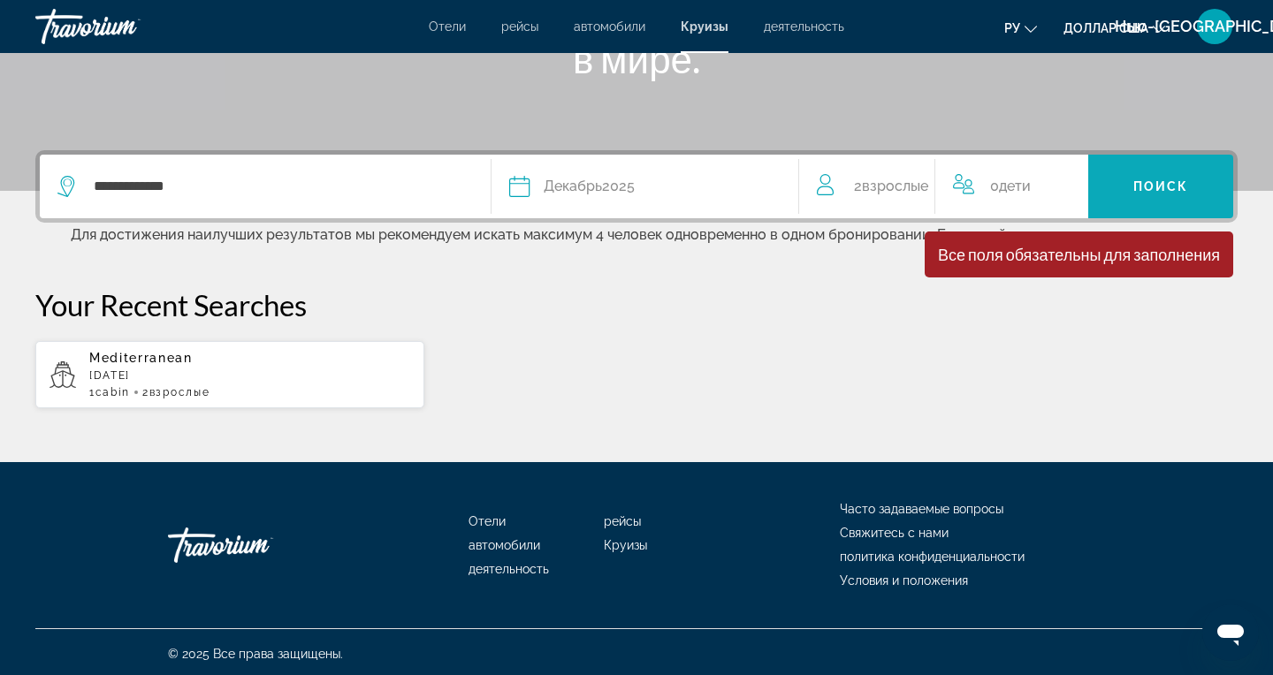
click at [1156, 179] on span "Поиск" at bounding box center [1161, 186] width 56 height 14
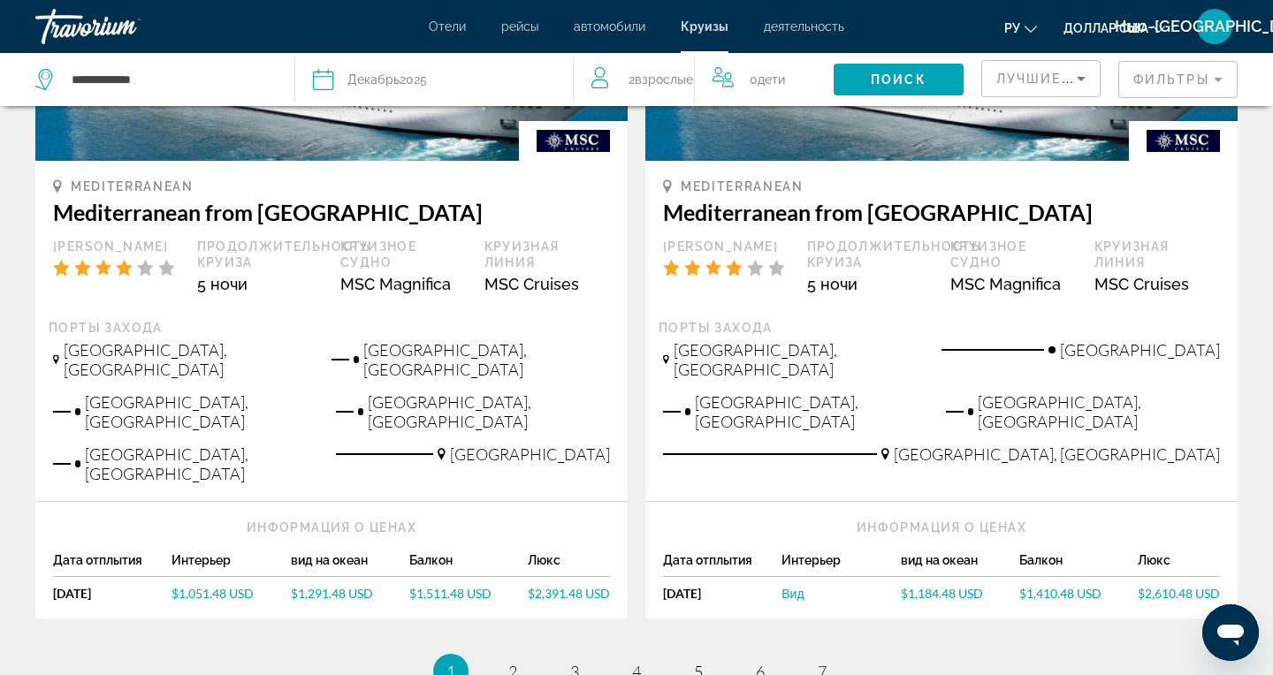
scroll to position [1794, 0]
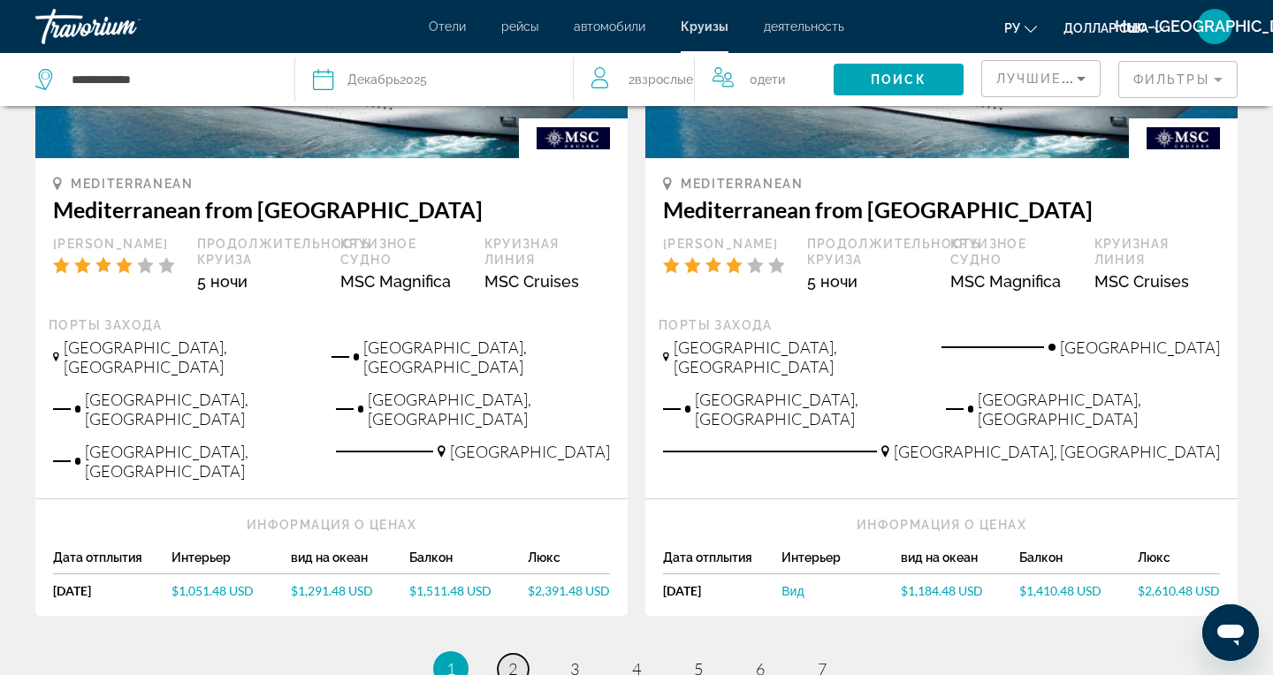
click at [508, 659] on span "2" at bounding box center [512, 668] width 9 height 19
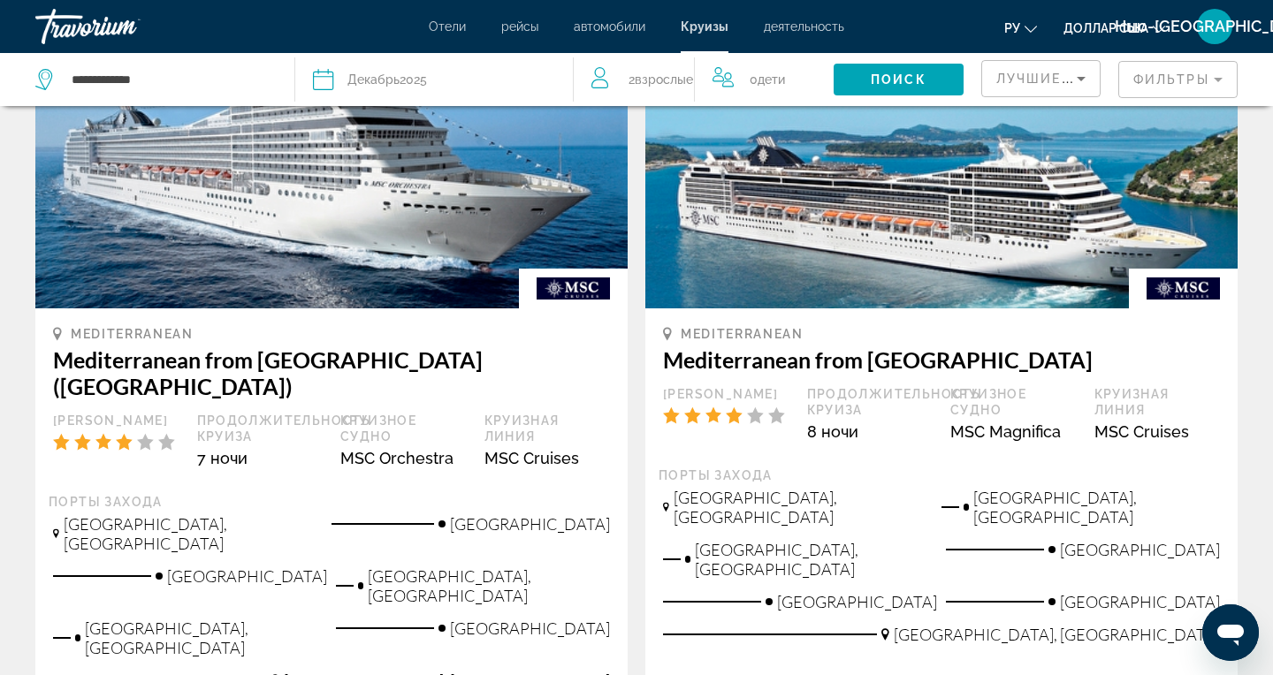
scroll to position [1798, 0]
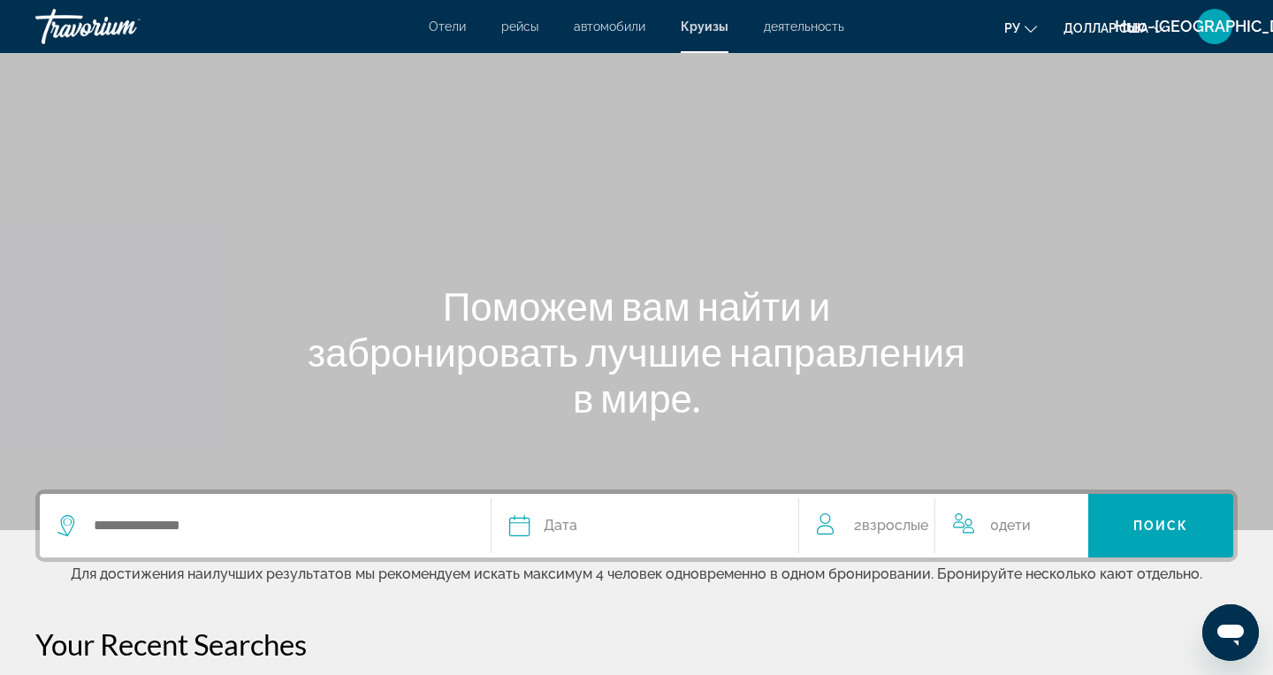
click at [1205, 42] on button "Нью-[GEOGRAPHIC_DATA]" at bounding box center [1215, 26] width 46 height 37
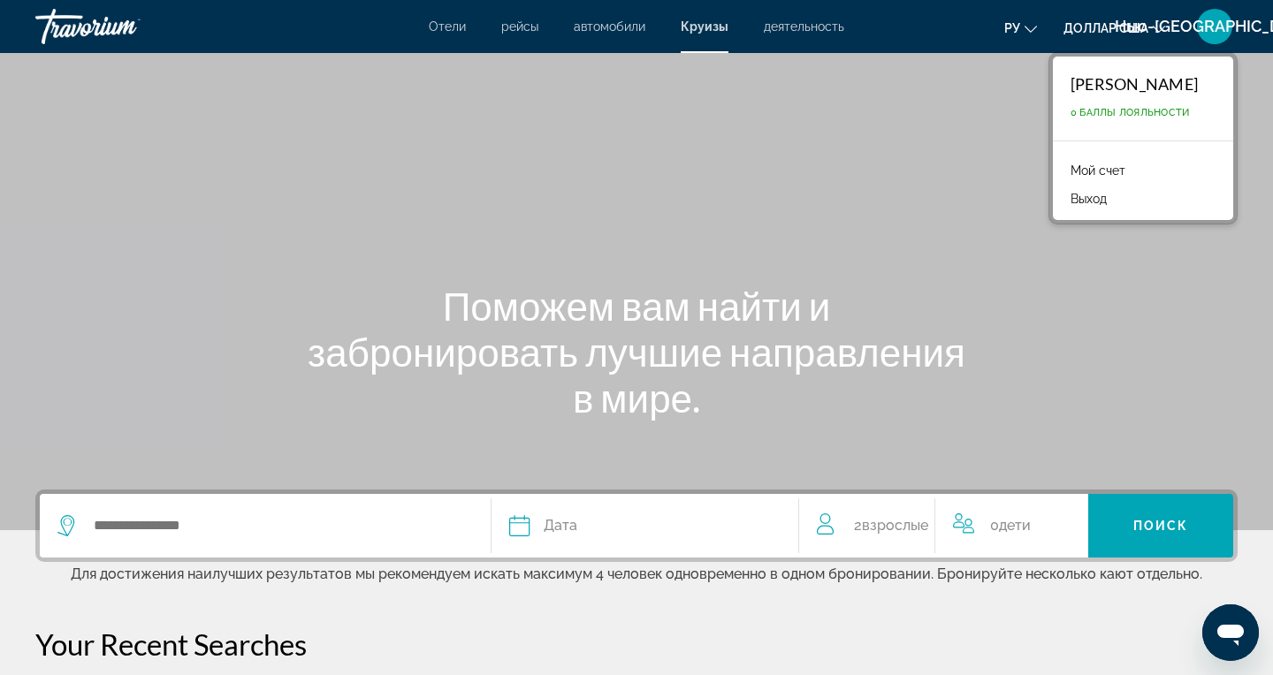
click at [1123, 116] on font "0 Баллы лояльности" at bounding box center [1129, 112] width 119 height 11
click at [1084, 164] on font "Мой счет" at bounding box center [1097, 171] width 55 height 14
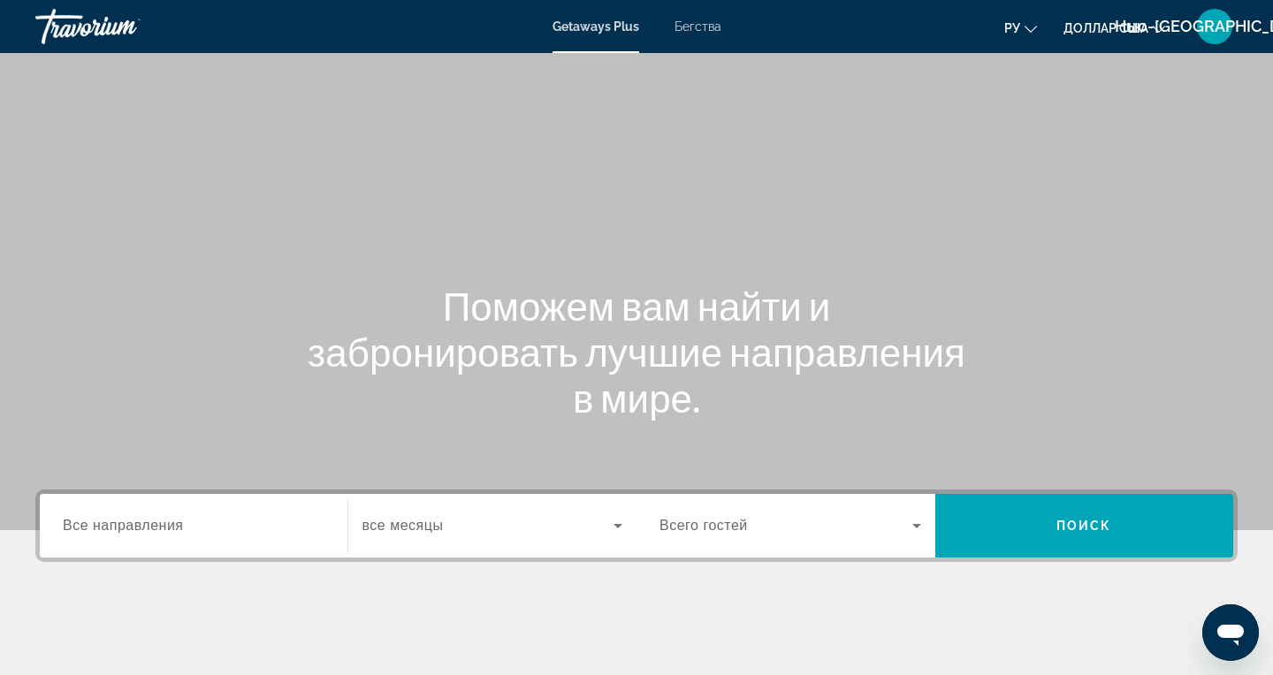
click at [694, 30] on font "Бегства" at bounding box center [697, 26] width 47 height 14
click at [1207, 42] on div "Нью-[GEOGRAPHIC_DATA]" at bounding box center [1214, 26] width 35 height 35
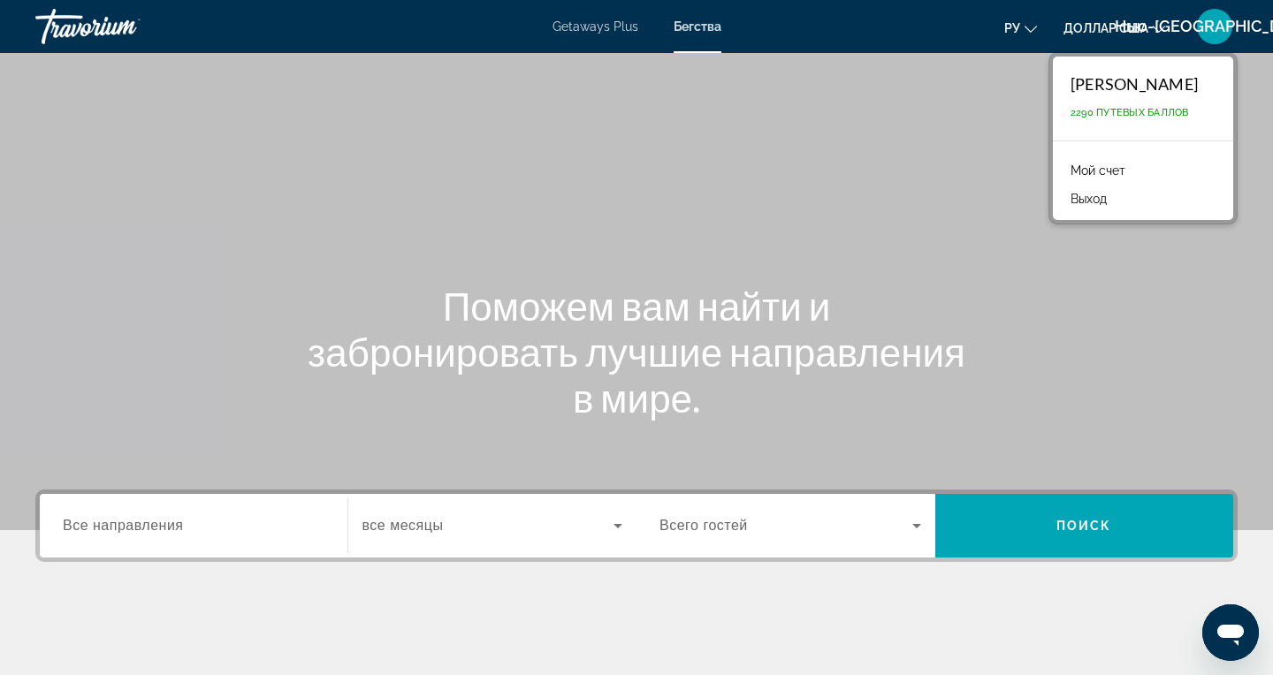
click at [1124, 107] on font "2290 путевых баллов" at bounding box center [1129, 112] width 118 height 11
click at [1092, 164] on link "Мой счет" at bounding box center [1098, 170] width 72 height 23
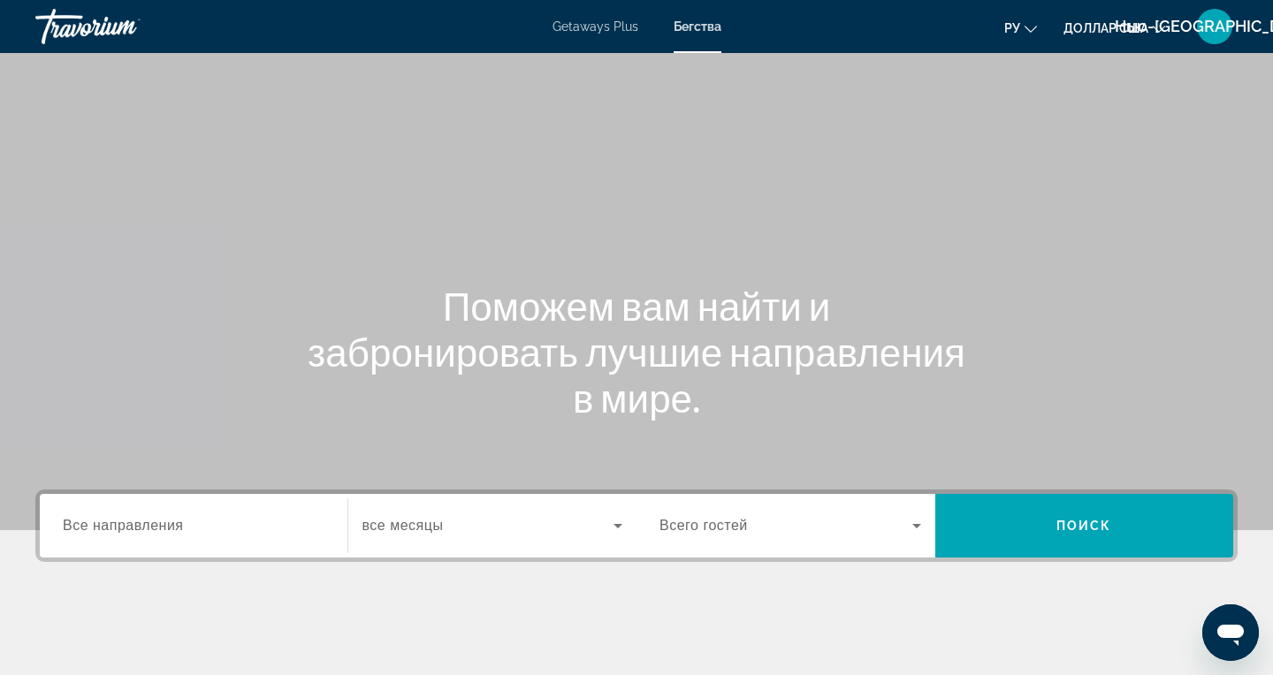
click at [160, 523] on span "Все направления" at bounding box center [123, 525] width 121 height 15
click at [160, 523] on input "Destination Все направления" at bounding box center [194, 526] width 262 height 21
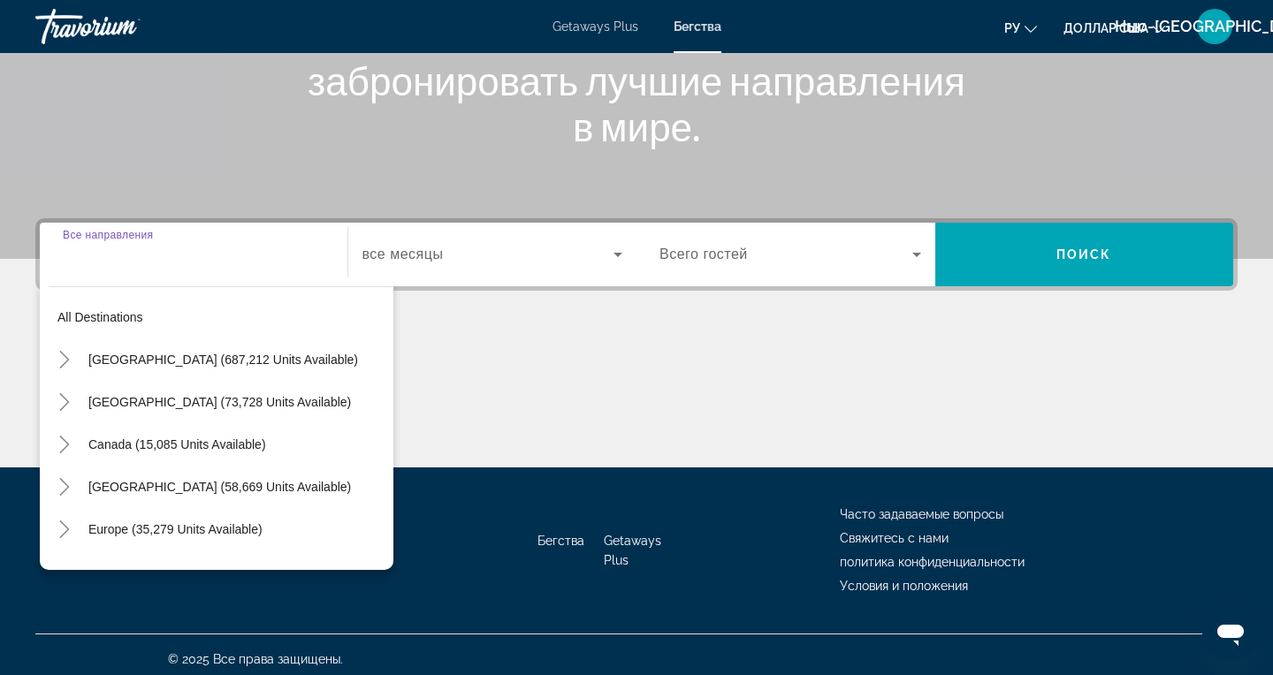
scroll to position [280, 0]
